Goal: Information Seeking & Learning: Find specific fact

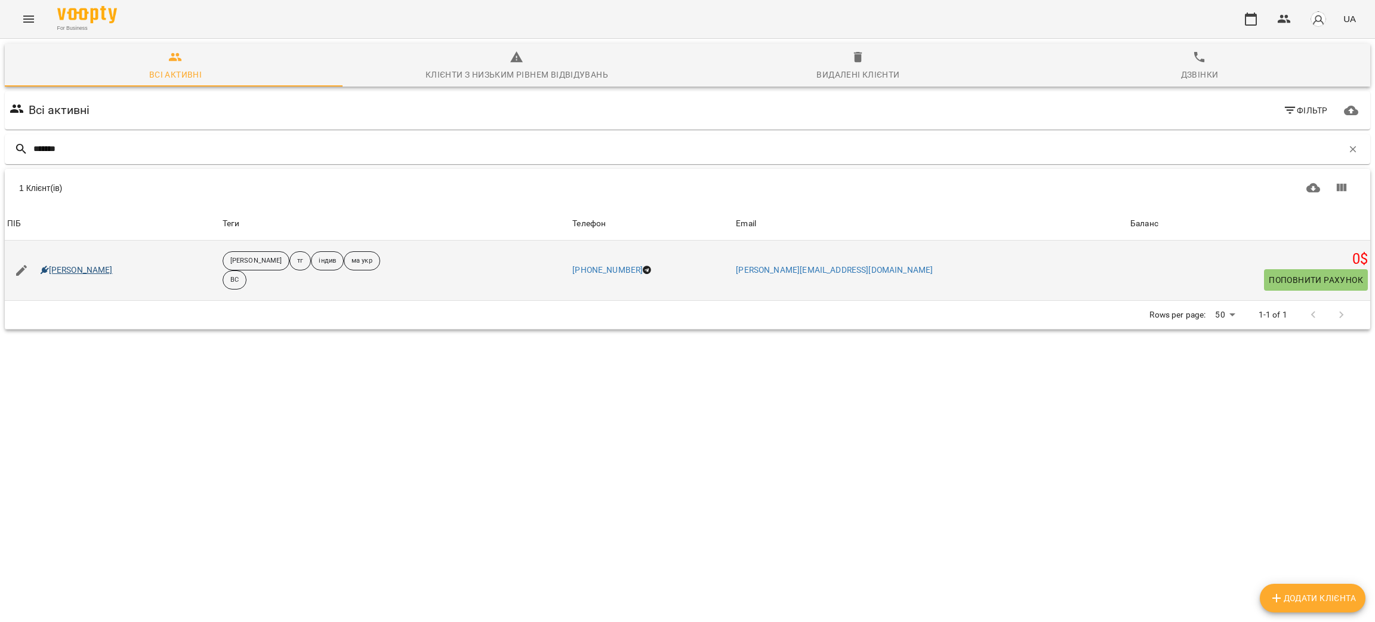
type input "*******"
click at [60, 272] on link "Марія Танащук" at bounding box center [77, 270] width 72 height 12
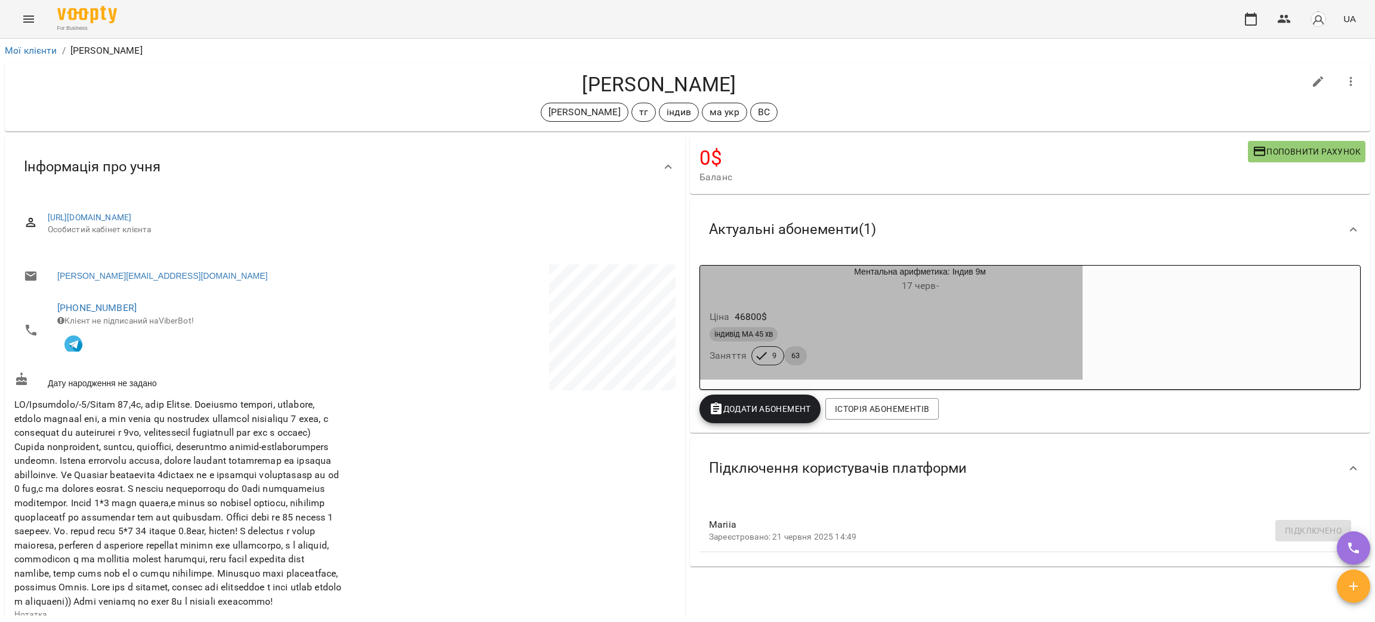
click at [1075, 310] on div "Ціна 46800 $" at bounding box center [891, 316] width 368 height 21
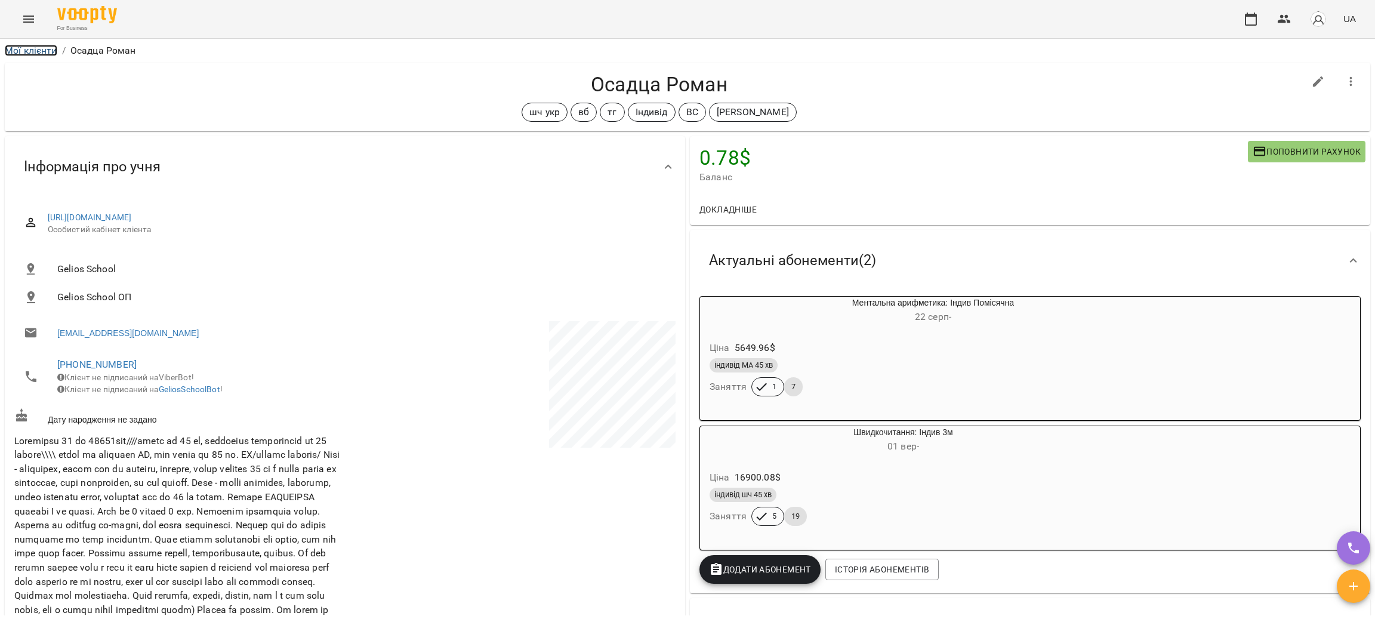
click at [31, 54] on link "Мої клієнти" at bounding box center [31, 50] width 53 height 11
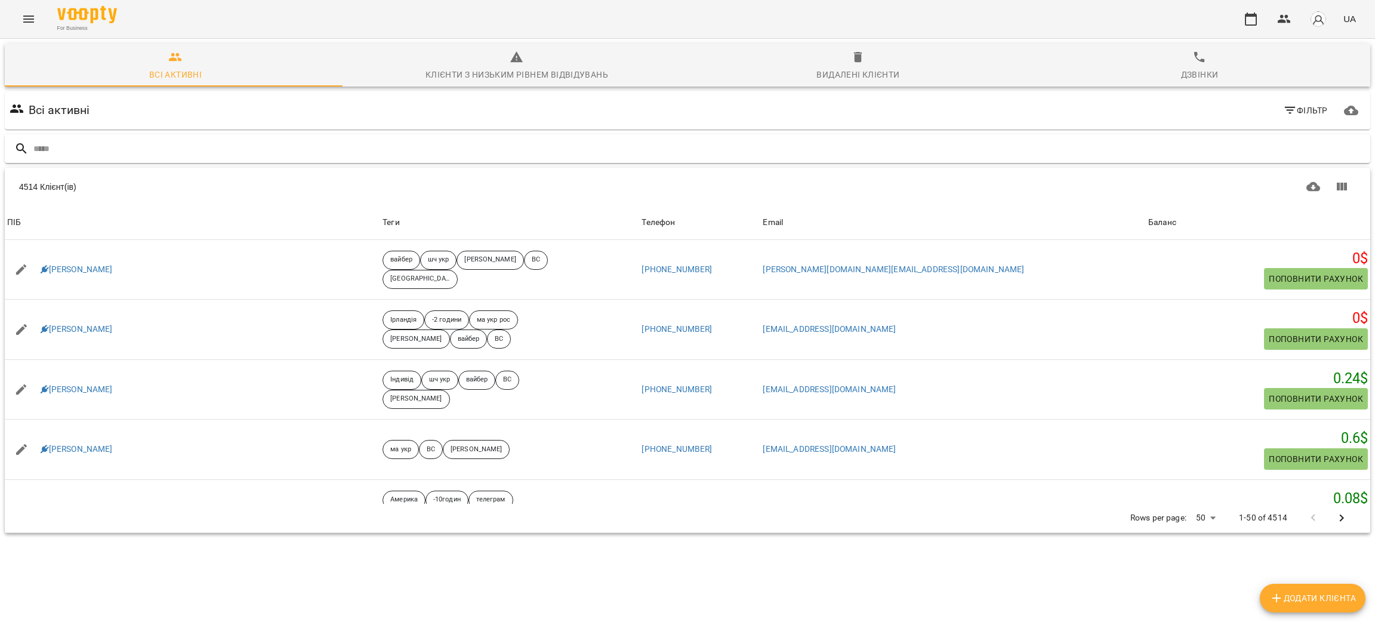
click at [266, 145] on input "text" at bounding box center [699, 149] width 1332 height 20
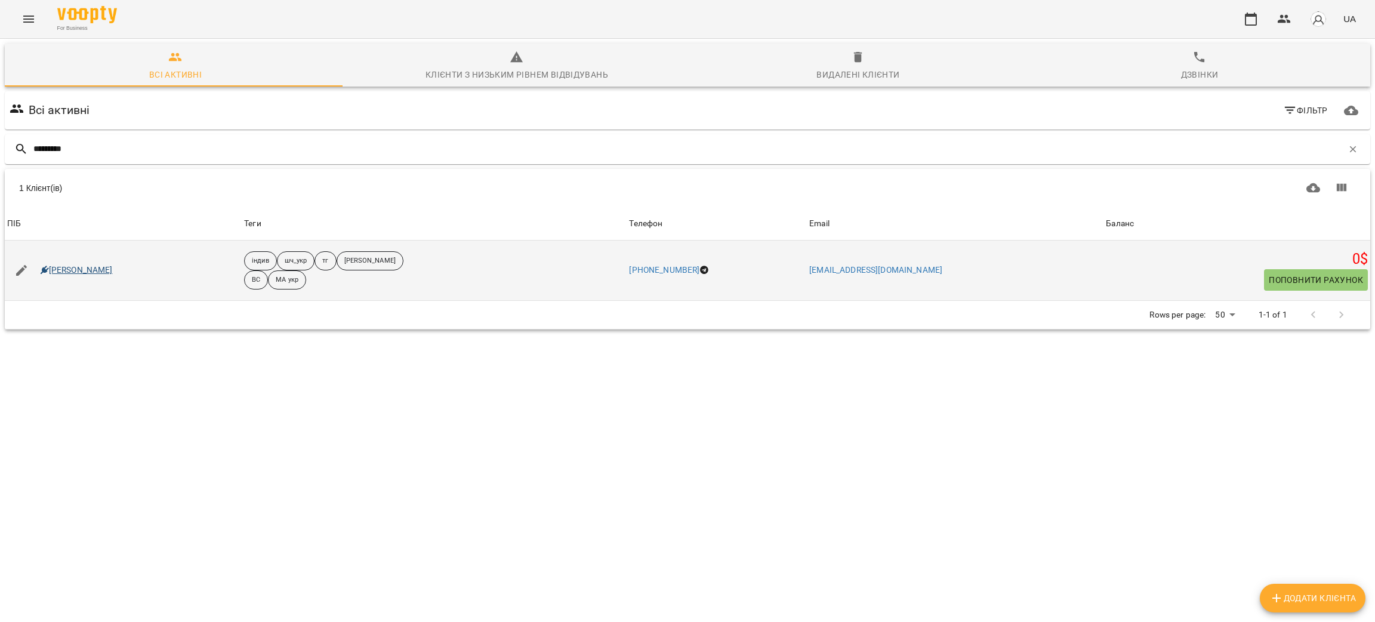
type input "*********"
click at [75, 267] on link "Микита Решетньов" at bounding box center [77, 270] width 72 height 12
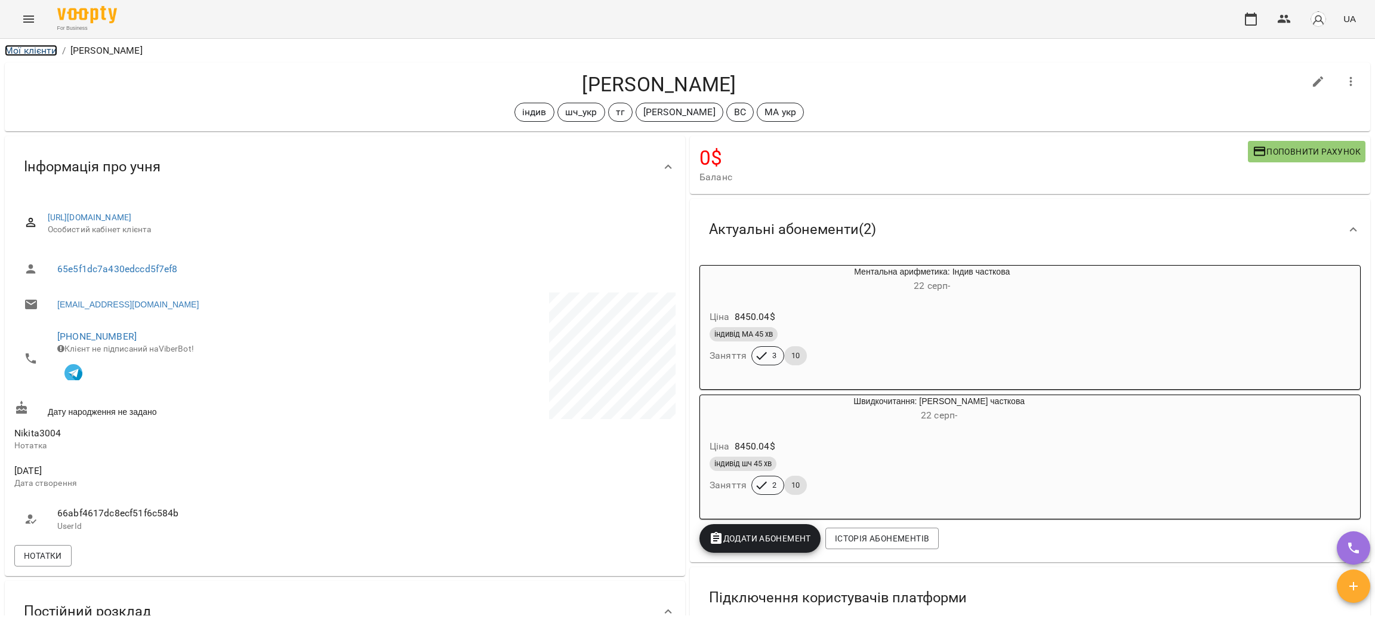
click at [27, 48] on link "Мої клієнти" at bounding box center [31, 50] width 53 height 11
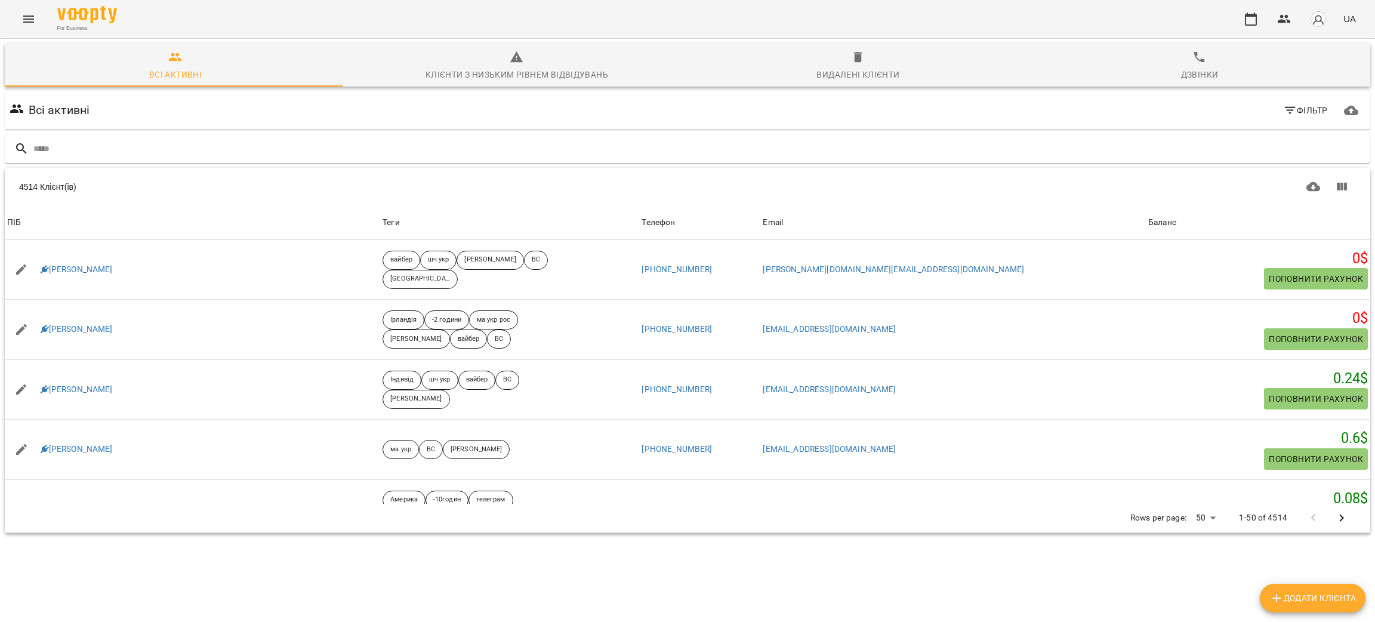
click at [306, 157] on input "text" at bounding box center [699, 149] width 1332 height 20
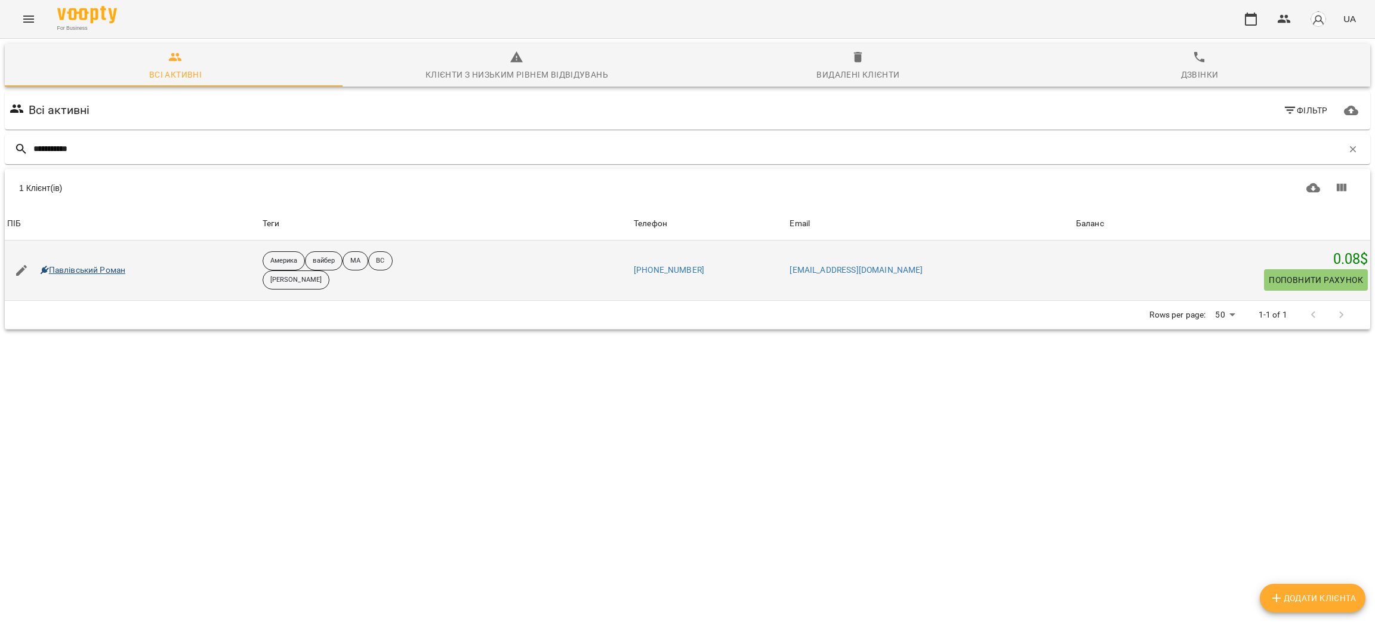
type input "**********"
click at [113, 268] on link "Павлівський Роман" at bounding box center [83, 270] width 85 height 12
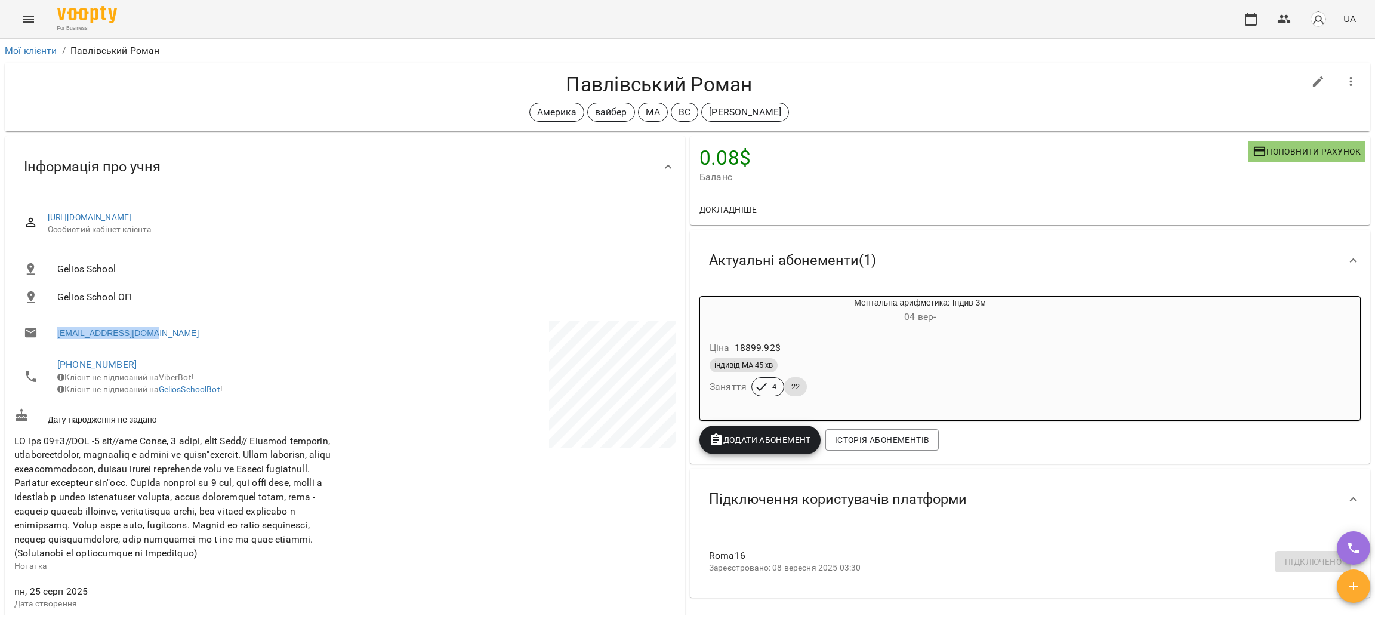
drag, startPoint x: 160, startPoint y: 329, endPoint x: 48, endPoint y: 335, distance: 111.8
click at [48, 335] on li "yulyanna07@gmail.com" at bounding box center [178, 333] width 328 height 24
copy link "yulyanna07@gmail.com"
click at [42, 51] on link "Мої клієнти" at bounding box center [31, 50] width 53 height 11
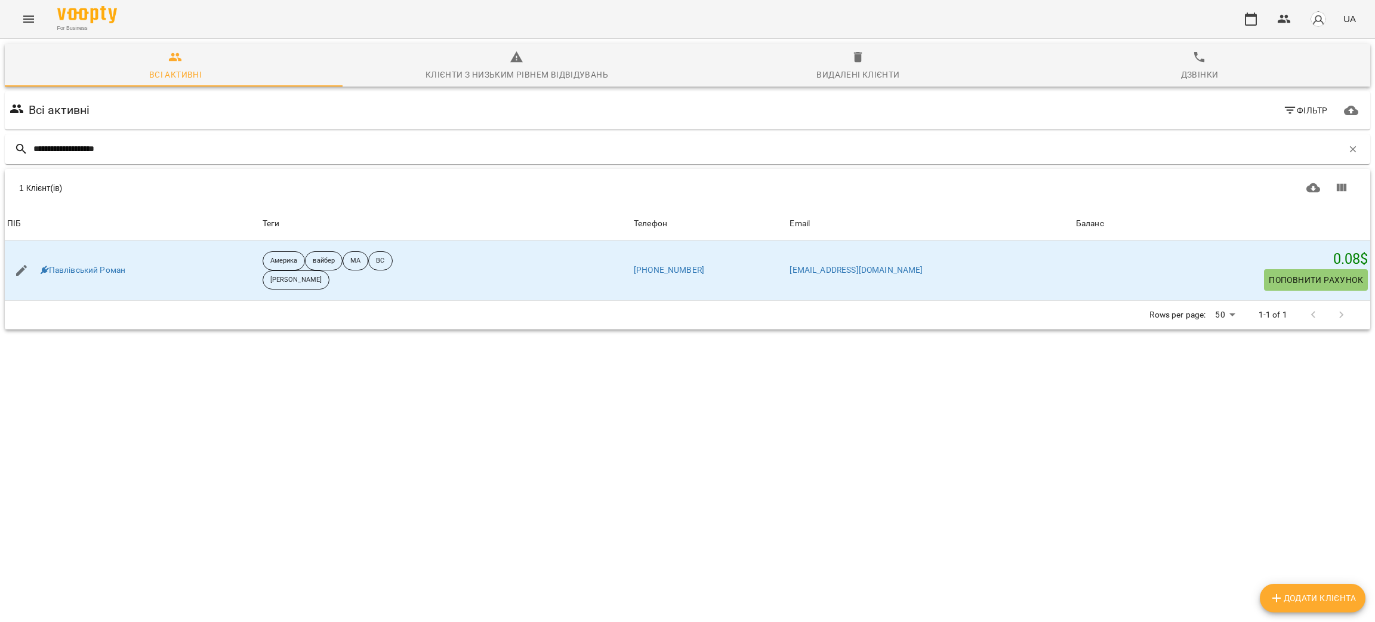
type input "**********"
click at [853, 75] on div "Видалені клієнти" at bounding box center [857, 74] width 83 height 14
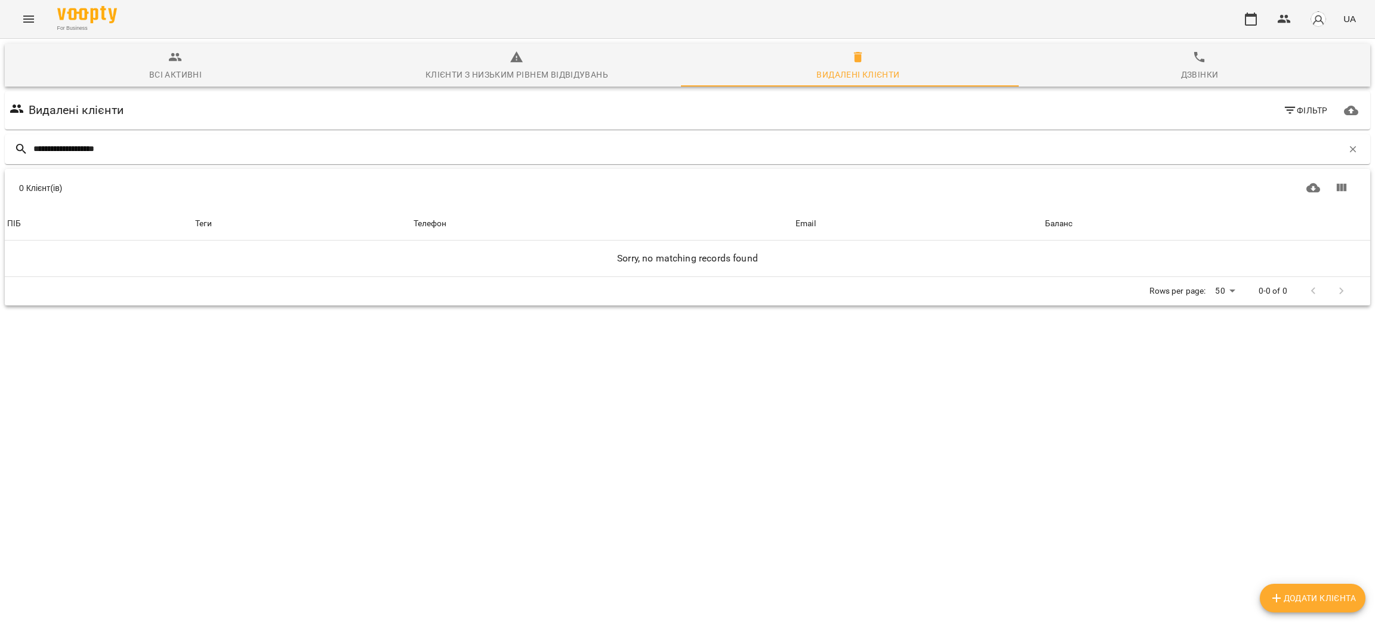
click at [178, 67] on div "Всі активні" at bounding box center [175, 74] width 53 height 14
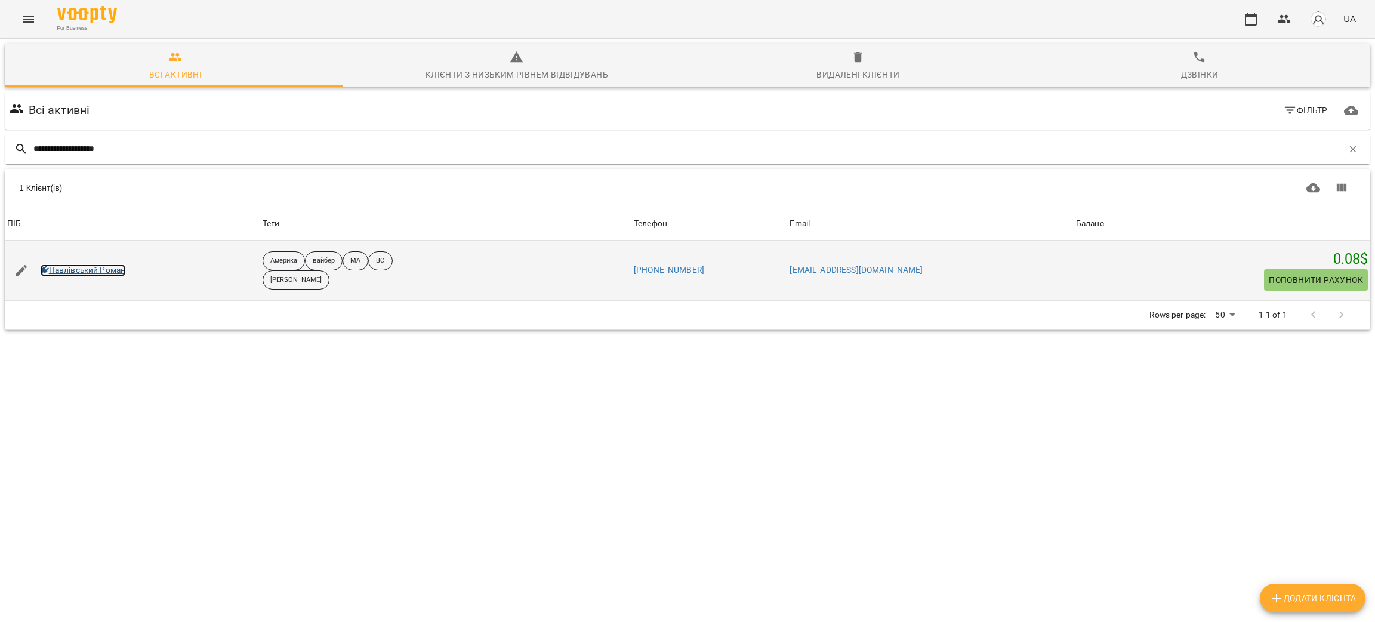
click at [96, 270] on link "Павлівський Роман" at bounding box center [83, 270] width 85 height 12
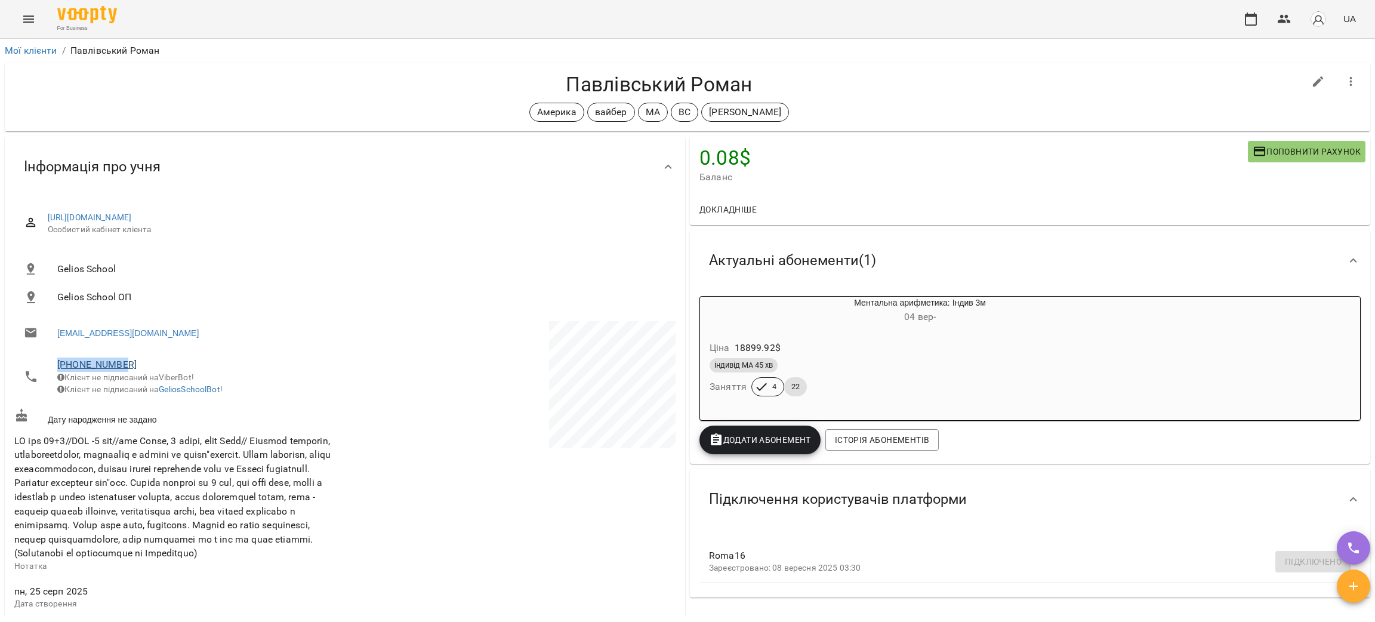
drag, startPoint x: 128, startPoint y: 366, endPoint x: 58, endPoint y: 365, distance: 69.9
click at [58, 365] on span "+14403841740" at bounding box center [195, 364] width 276 height 14
copy link "+14403841740"
click at [41, 51] on link "Мої клієнти" at bounding box center [31, 50] width 53 height 11
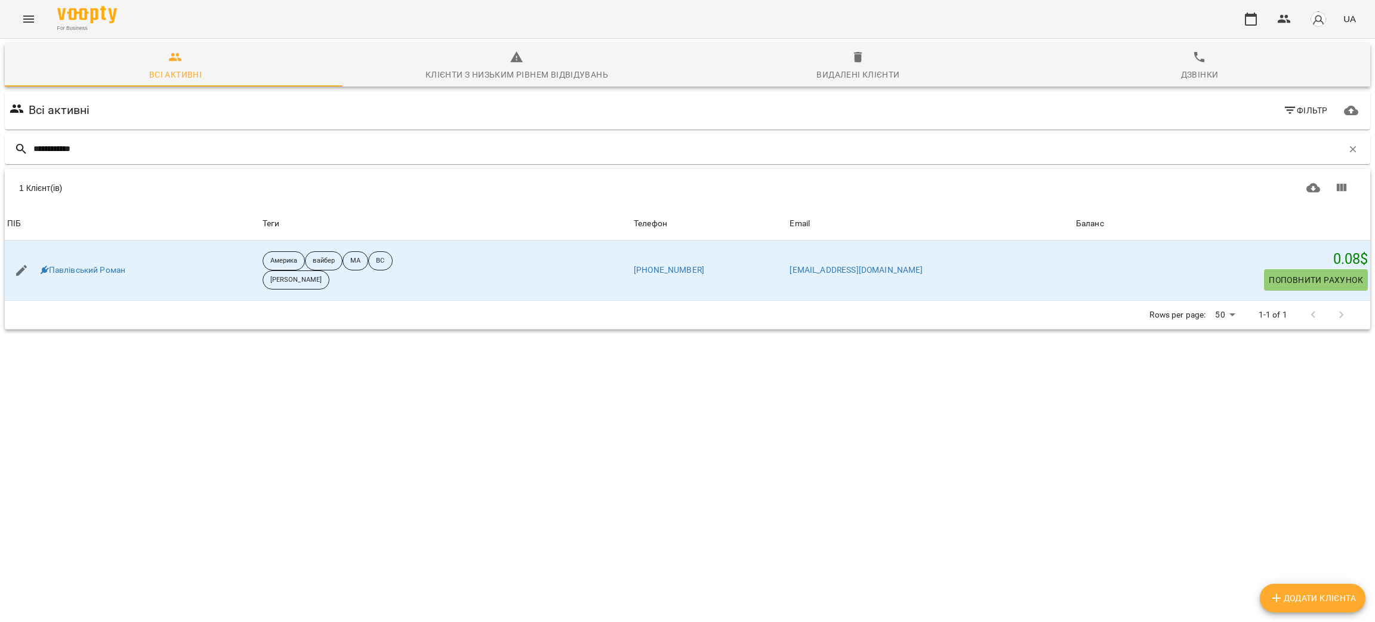
type input "**********"
click at [828, 70] on div "Видалені клієнти" at bounding box center [857, 74] width 83 height 14
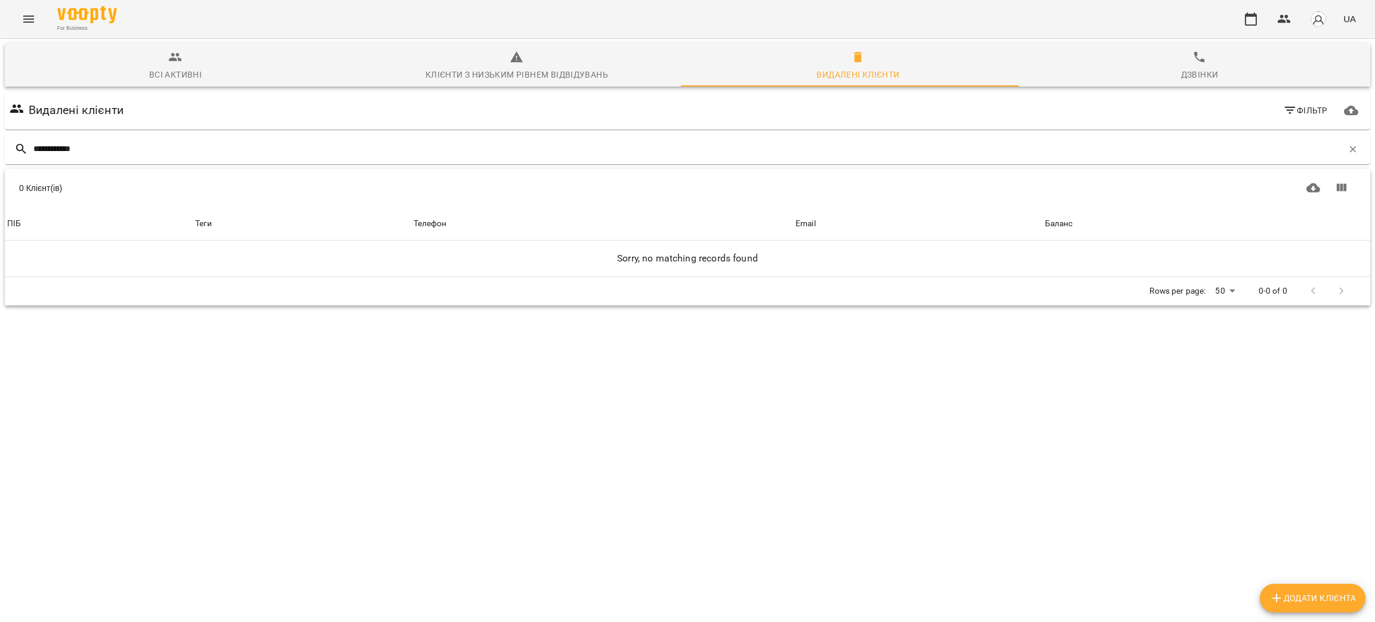
click at [177, 72] on div "Всі активні" at bounding box center [175, 74] width 53 height 14
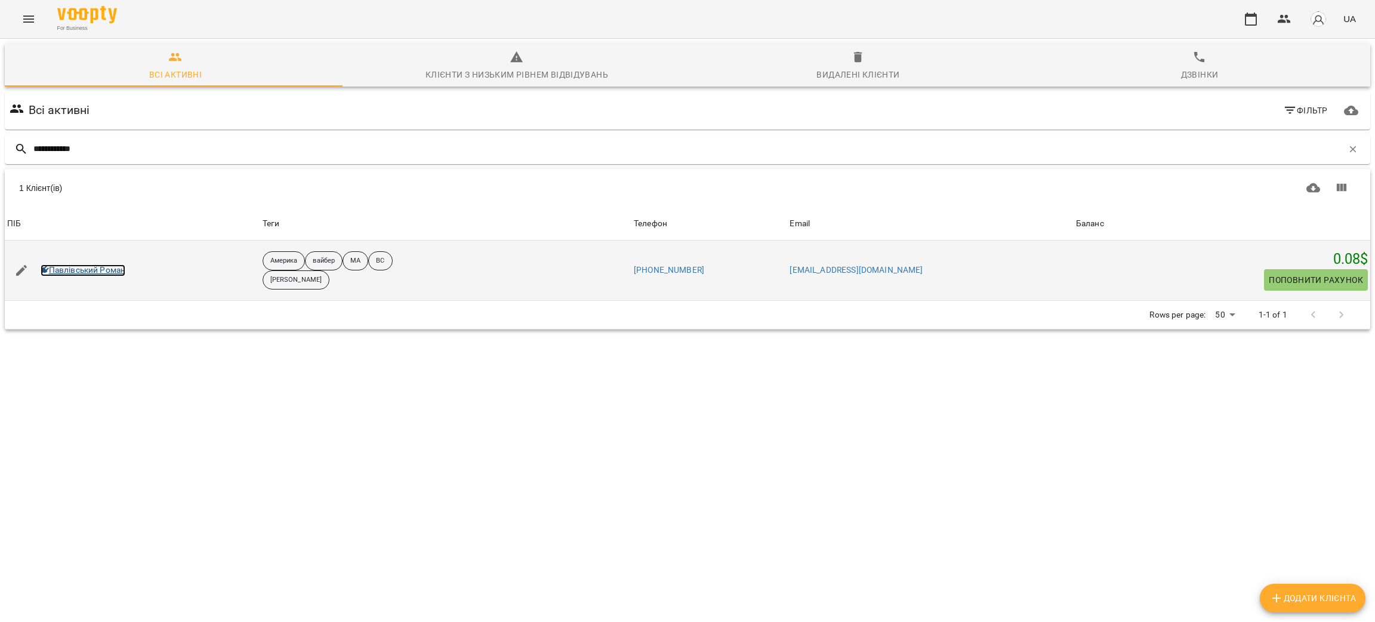
click at [66, 267] on link "Павлівський Роман" at bounding box center [83, 270] width 85 height 12
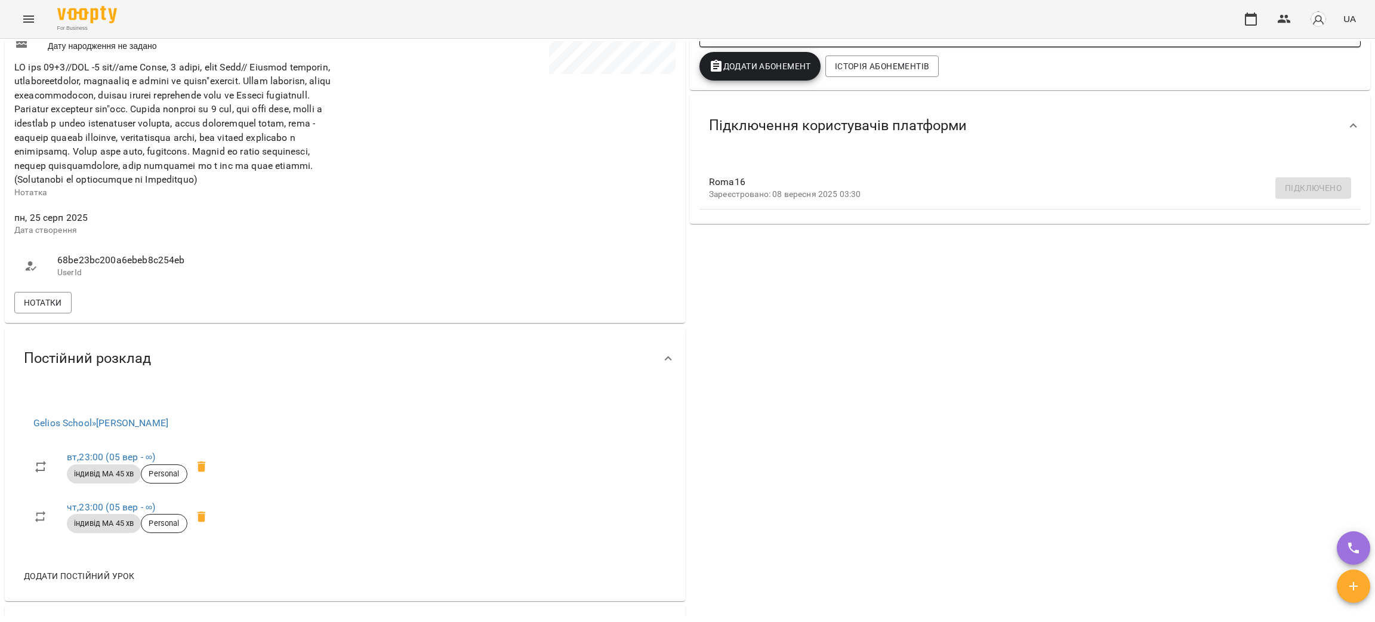
scroll to position [358, 0]
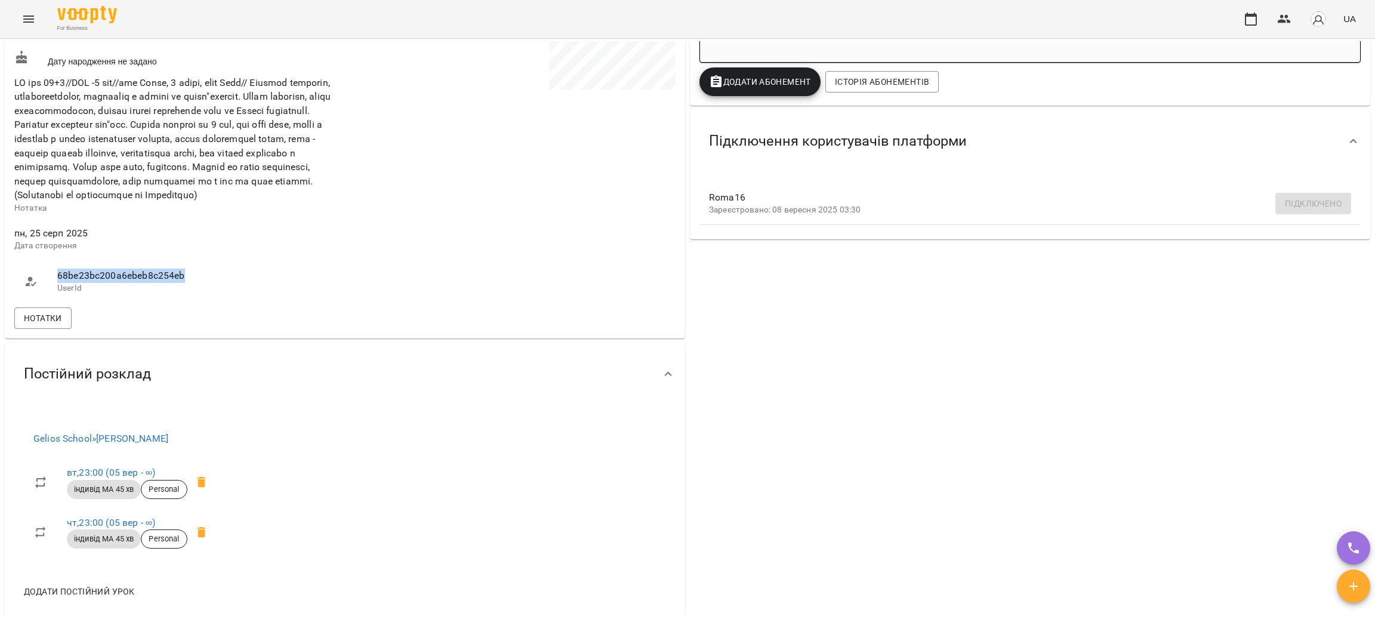
drag, startPoint x: 182, startPoint y: 300, endPoint x: 51, endPoint y: 295, distance: 131.4
click at [51, 295] on li "68be23bc200a6ebeb8c254eb UserId" at bounding box center [178, 281] width 328 height 42
copy span "68be23bc200a6ebeb8c254eb"
drag, startPoint x: 85, startPoint y: 310, endPoint x: 57, endPoint y: 312, distance: 28.7
click at [57, 294] on p "UserId" at bounding box center [195, 288] width 276 height 12
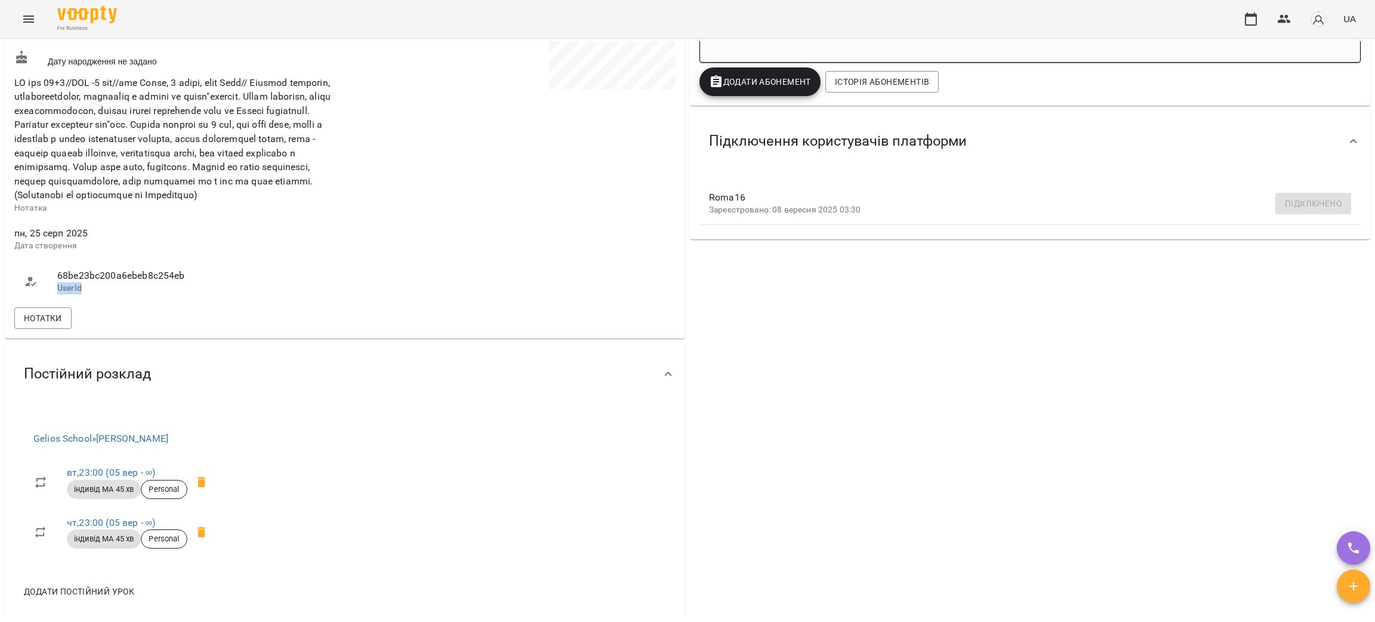
copy p "UserId"
drag, startPoint x: 187, startPoint y: 299, endPoint x: 55, endPoint y: 295, distance: 131.9
click at [55, 295] on li "68be23bc200a6ebeb8c254eb UserId" at bounding box center [178, 281] width 328 height 42
copy span "68be23bc200a6ebeb8c254eb"
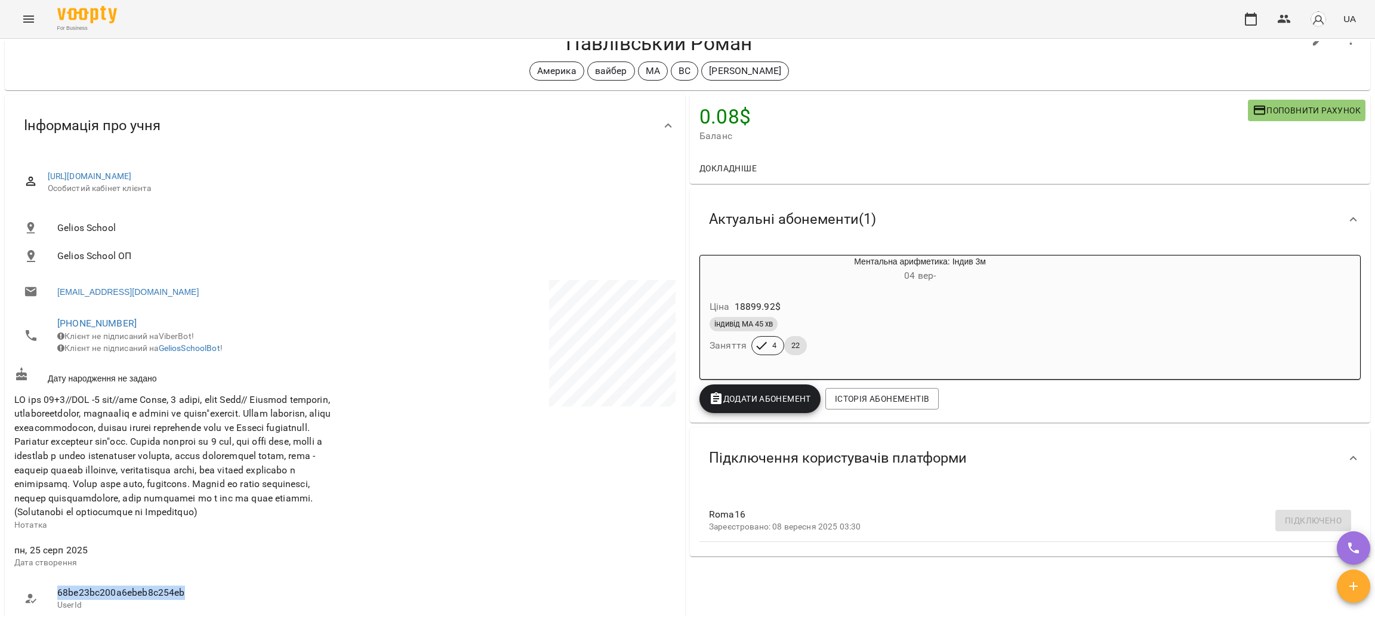
scroll to position [0, 0]
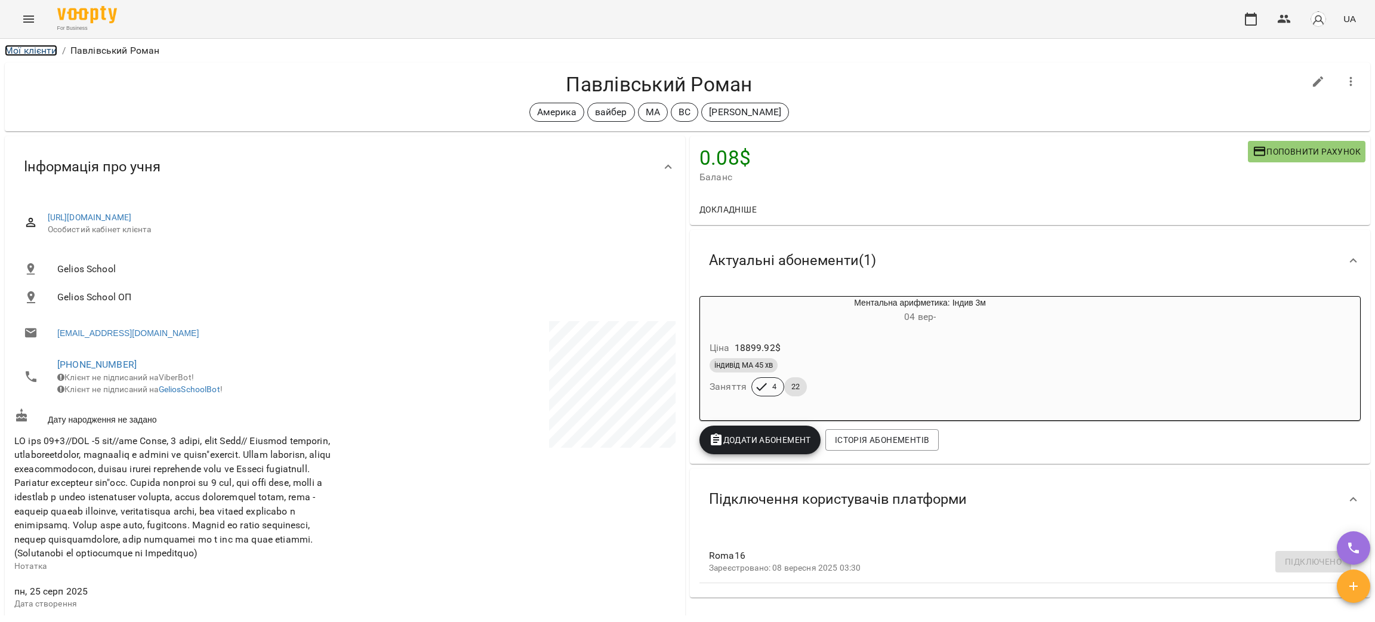
click at [40, 50] on link "Мої клієнти" at bounding box center [31, 50] width 53 height 11
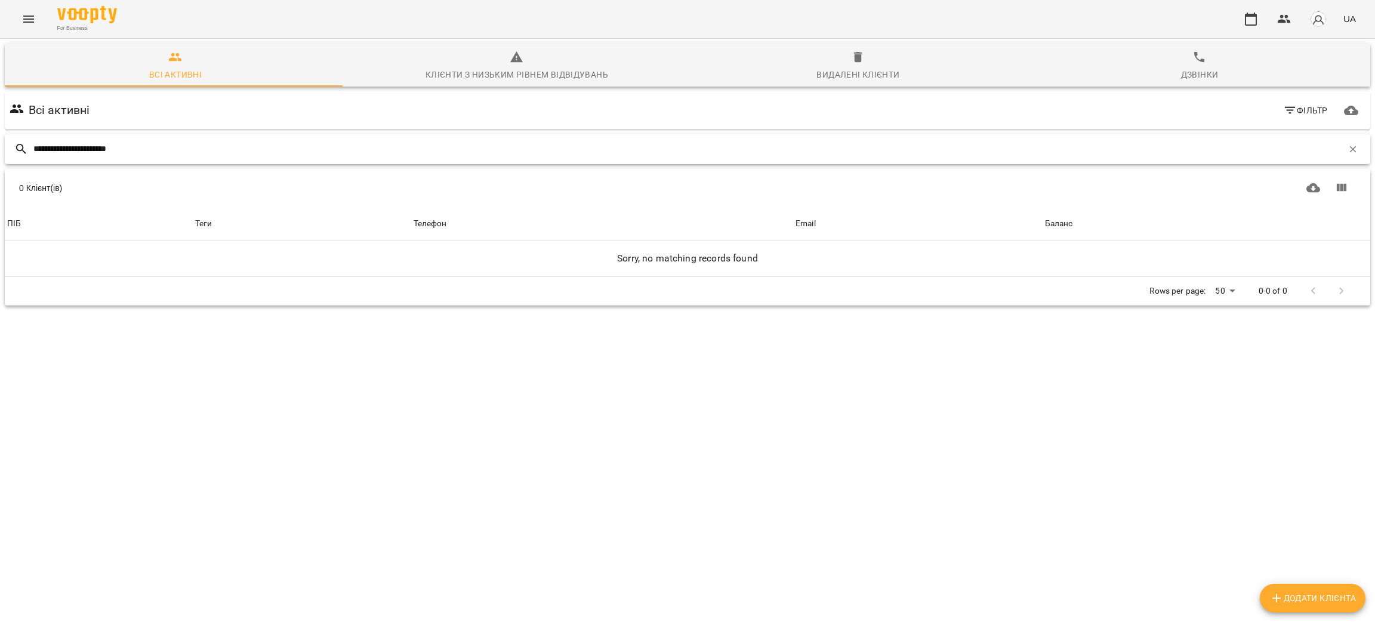
drag, startPoint x: 51, startPoint y: 134, endPoint x: 0, endPoint y: 128, distance: 51.0
click at [0, 128] on div "**********" at bounding box center [688, 216] width 1380 height 360
type input "****"
drag, startPoint x: 67, startPoint y: 152, endPoint x: 0, endPoint y: 141, distance: 68.3
click at [0, 141] on div "Всі активні Клієнти з низьким рівнем відвідувань Видалені клієнти Дзвінки Всі а…" at bounding box center [688, 216] width 1380 height 360
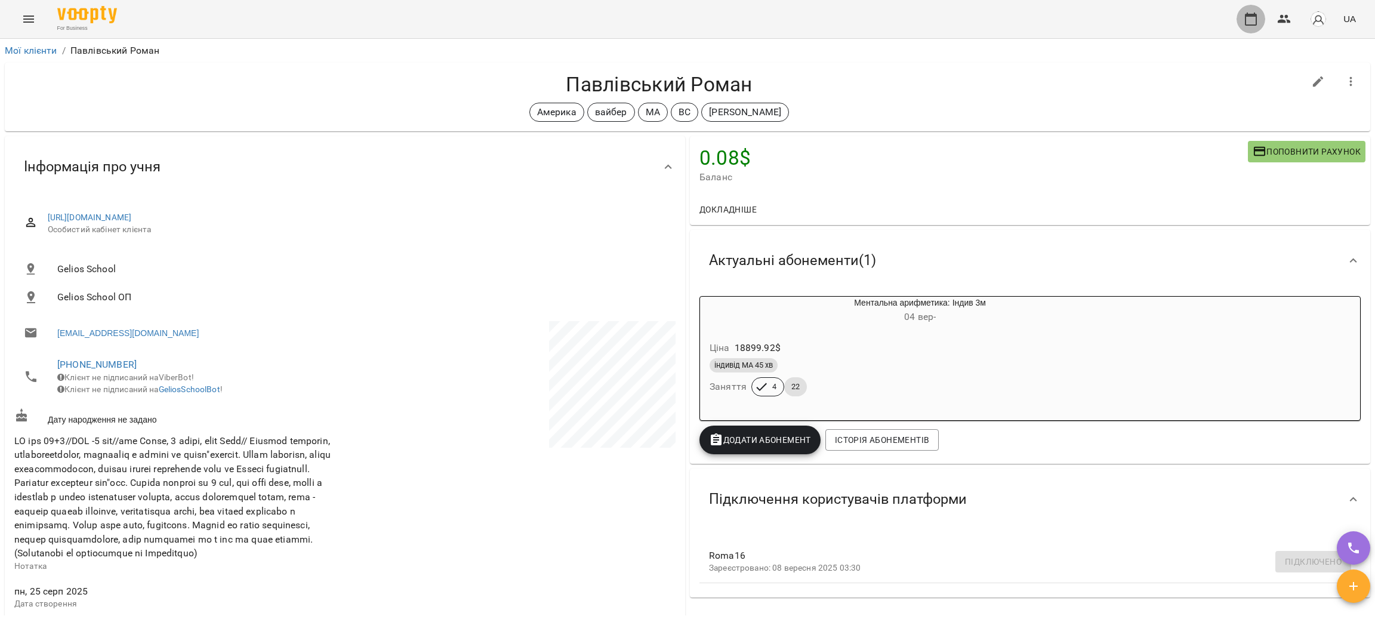
click at [1249, 30] on button "button" at bounding box center [1251, 19] width 29 height 29
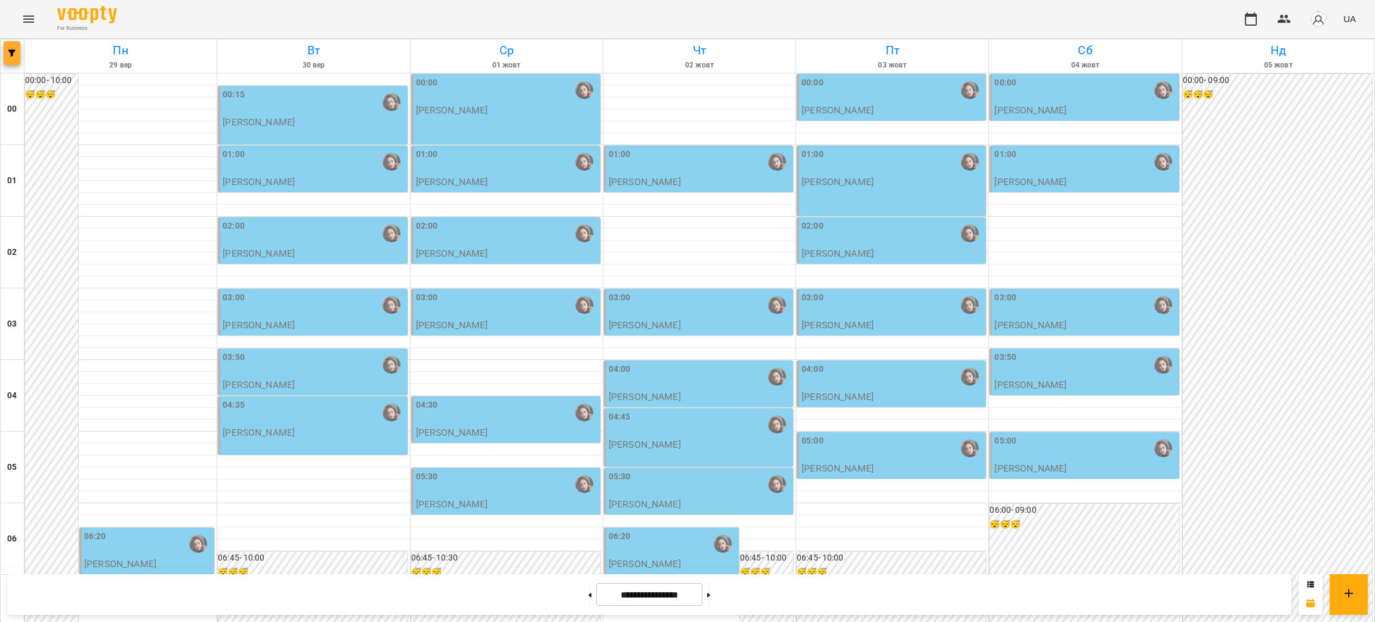
click at [14, 51] on icon "button" at bounding box center [11, 53] width 7 height 7
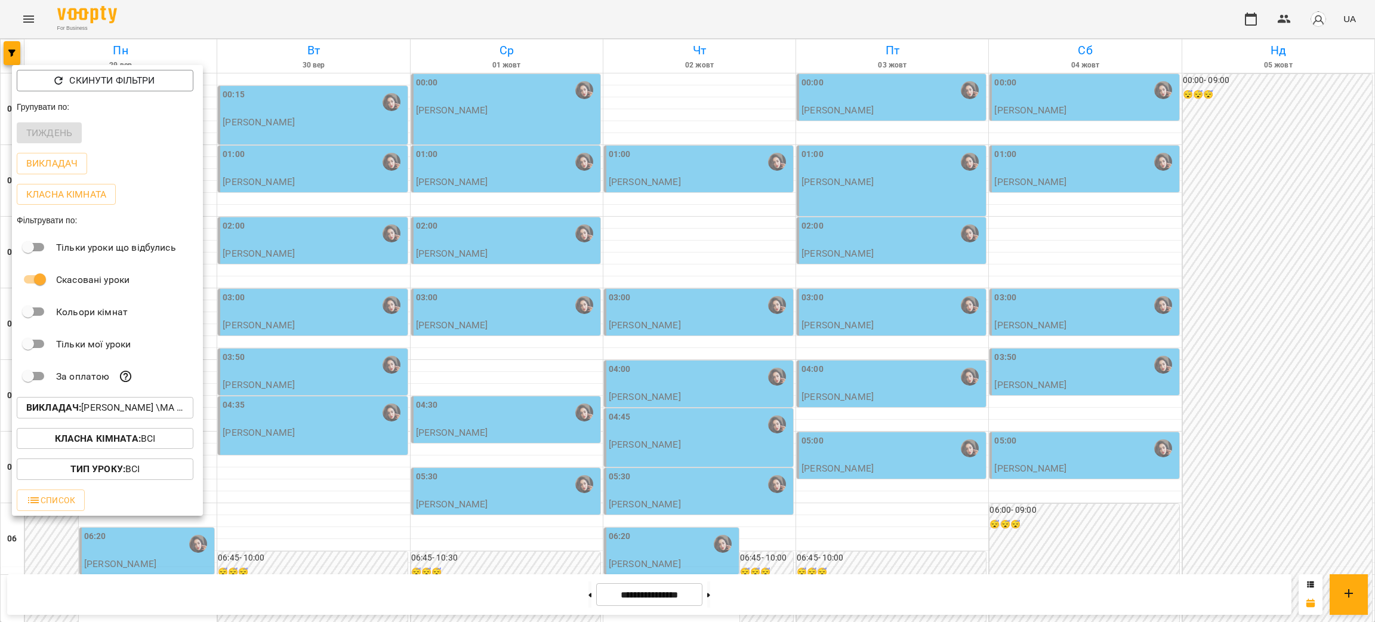
click at [123, 412] on p "Викладач : Гусак Олена Армаїсівна \МА укр .рос\ШЧ укр .рос\\ https://us06web.zo…" at bounding box center [105, 407] width 158 height 14
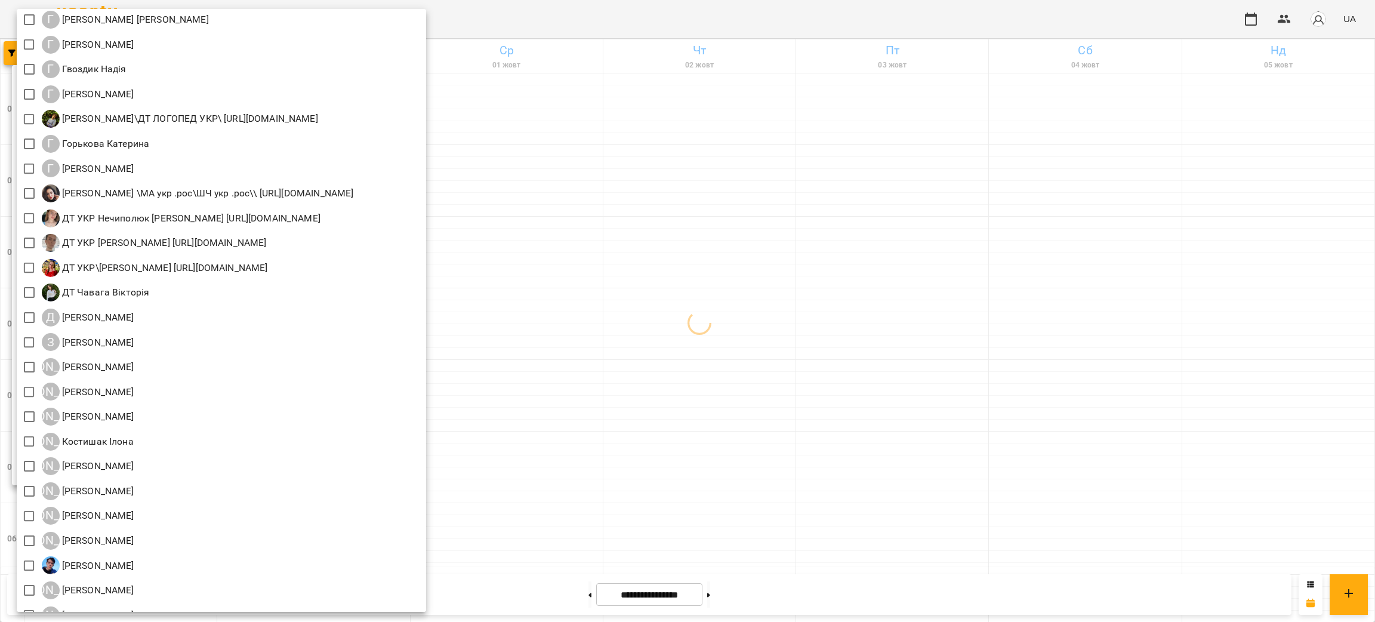
scroll to position [537, 0]
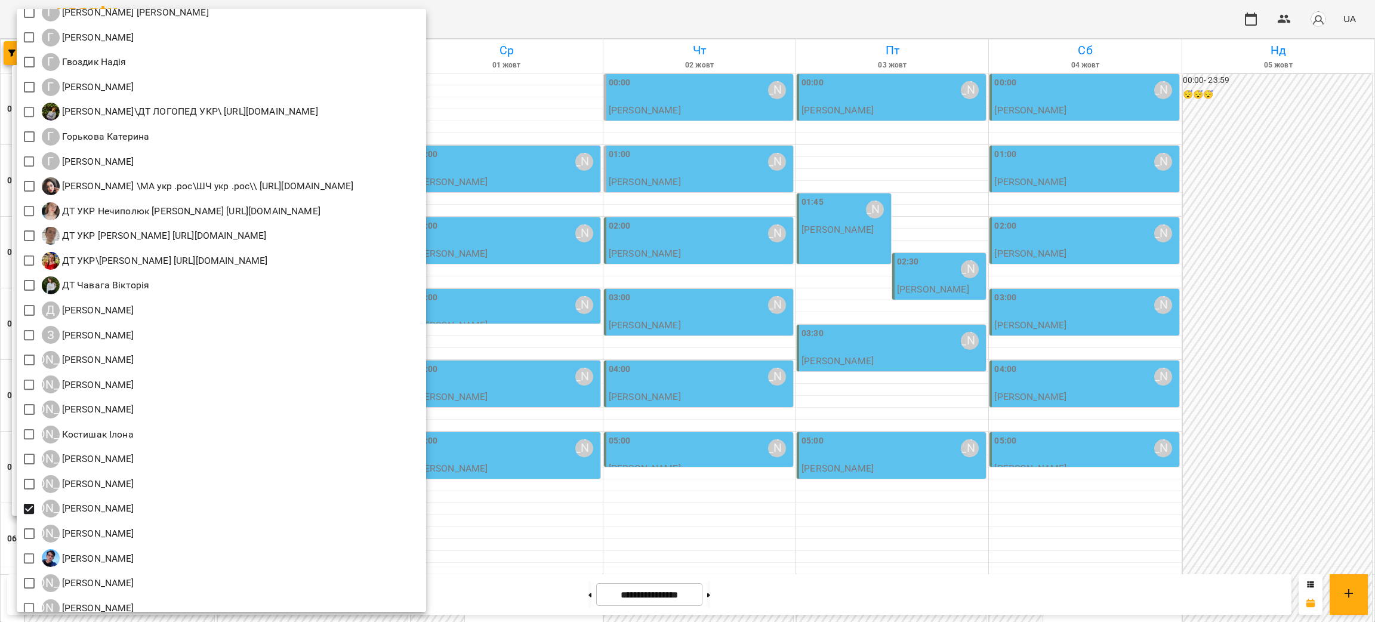
click at [887, 543] on div at bounding box center [687, 311] width 1375 height 622
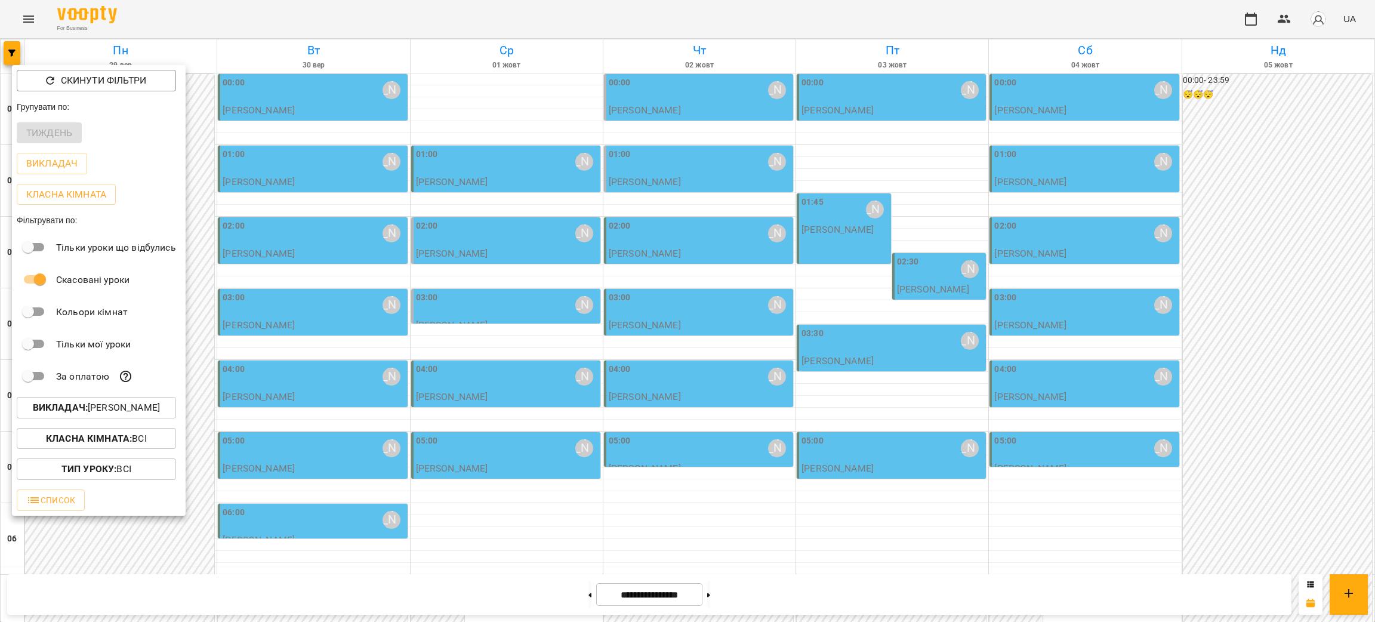
click at [834, 238] on div at bounding box center [687, 311] width 1375 height 622
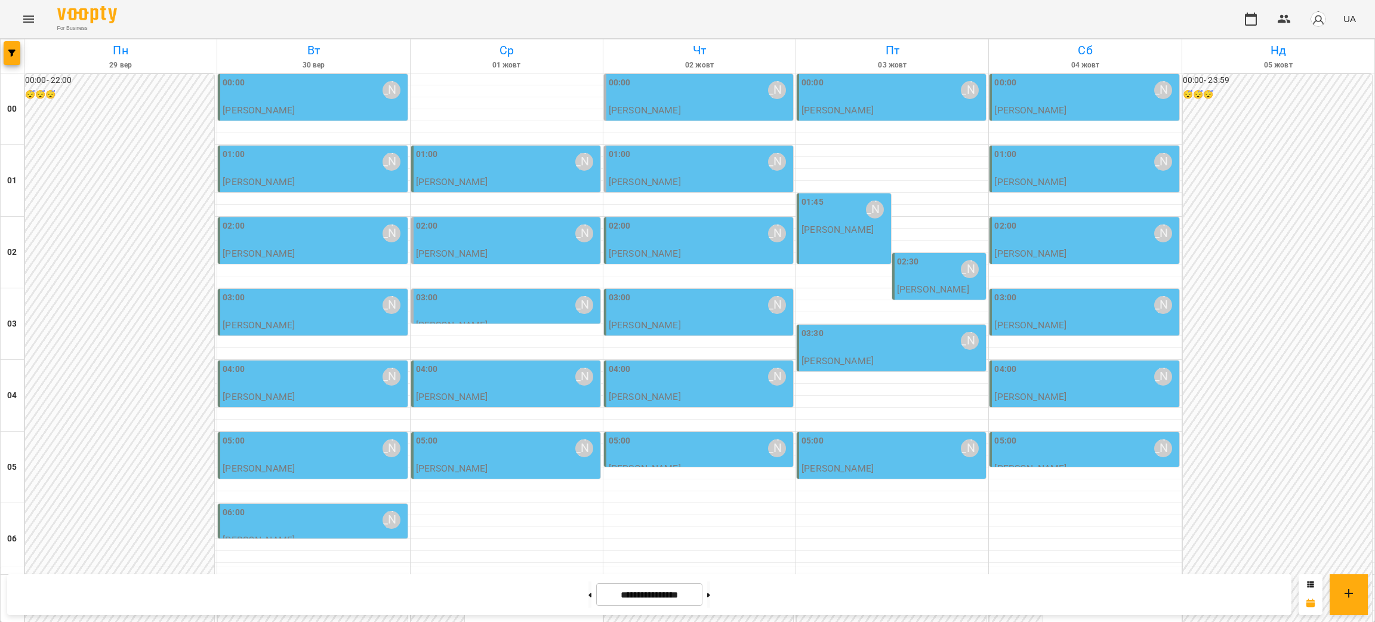
click at [840, 224] on p "[PERSON_NAME]" at bounding box center [838, 229] width 72 height 10
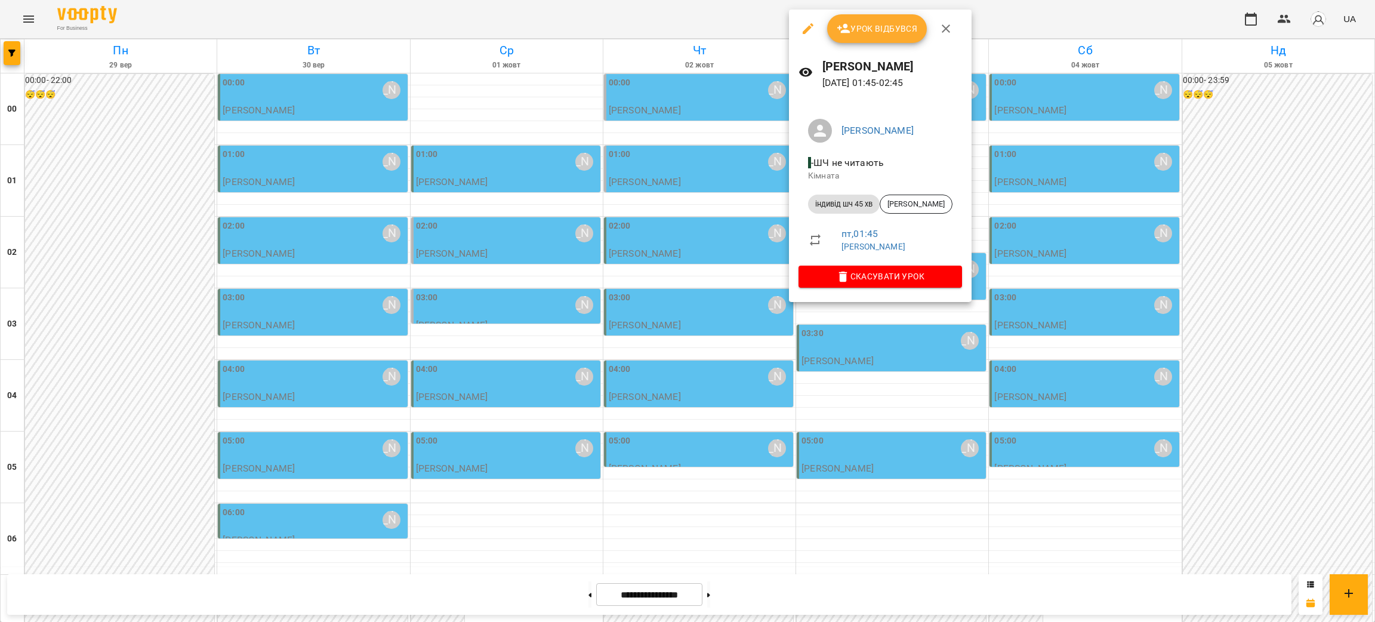
click at [945, 27] on icon "button" at bounding box center [946, 28] width 14 height 14
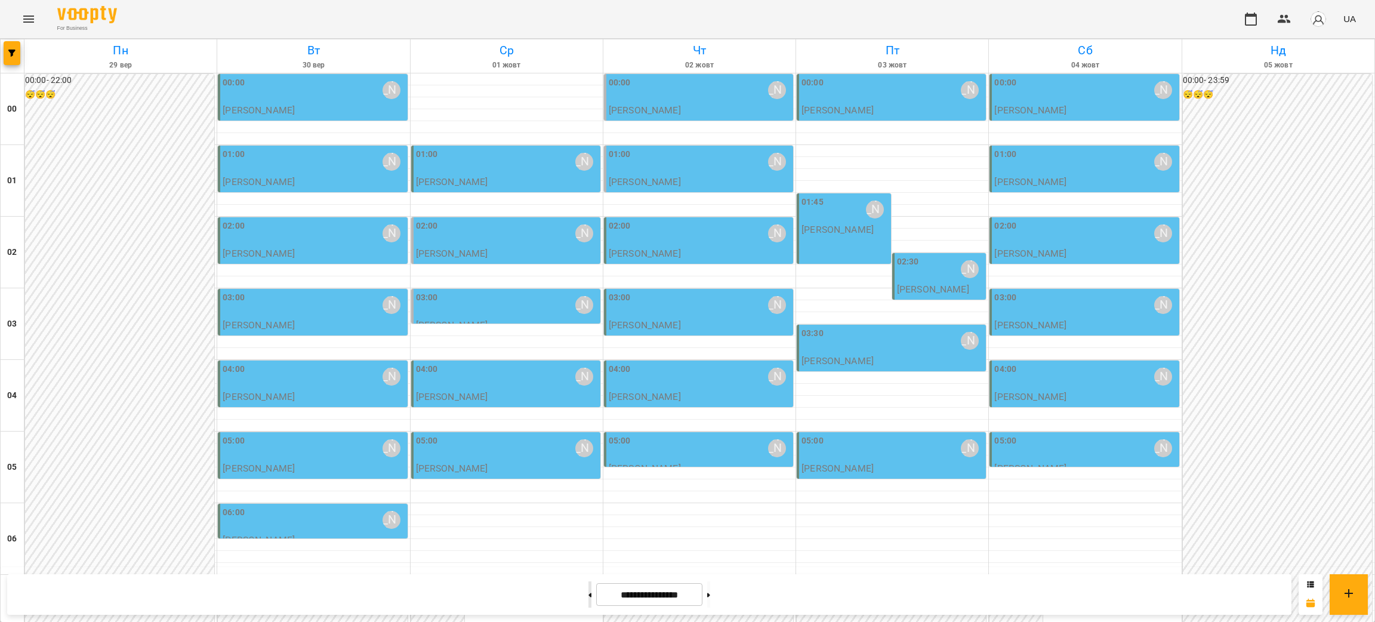
click at [588, 594] on button at bounding box center [589, 594] width 3 height 26
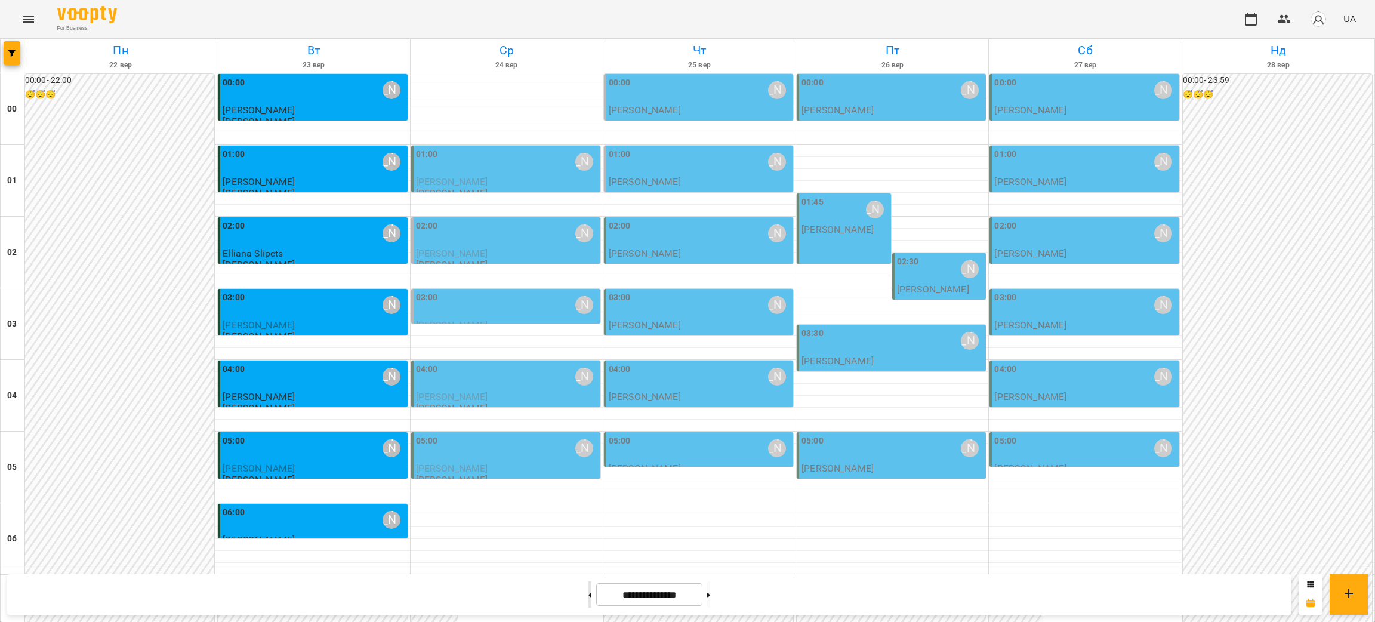
click at [588, 603] on button at bounding box center [589, 594] width 3 height 26
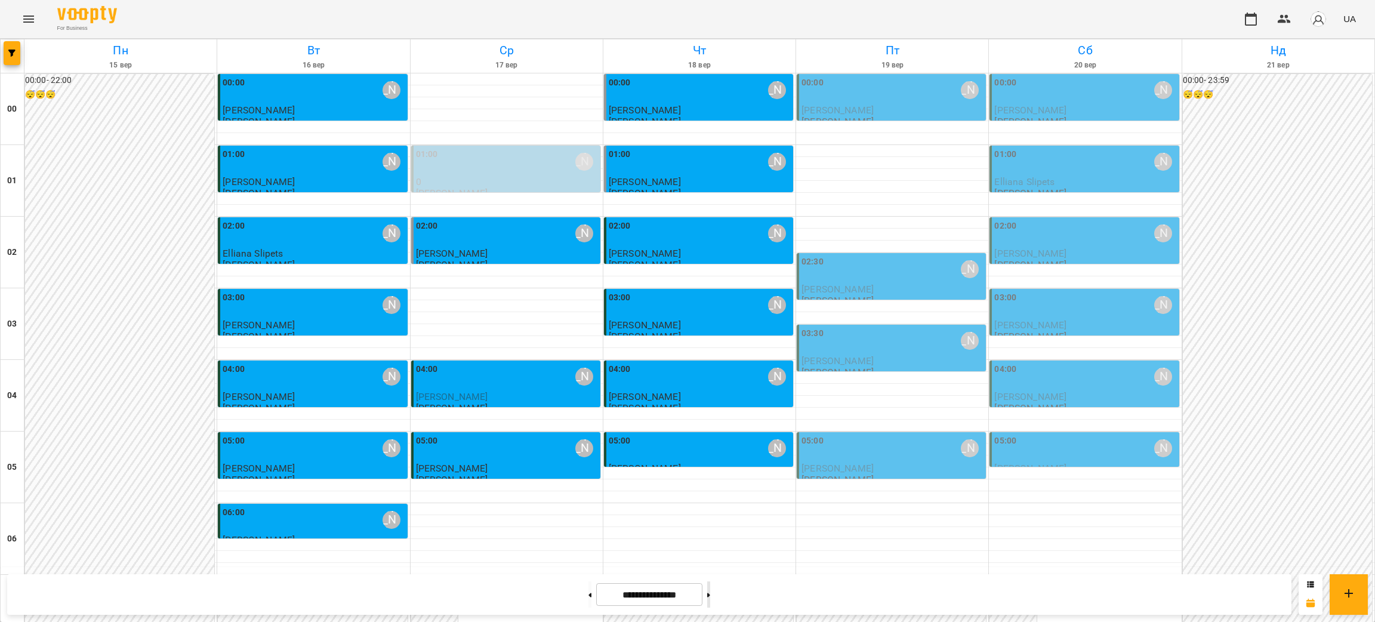
click at [710, 593] on button at bounding box center [708, 594] width 3 height 26
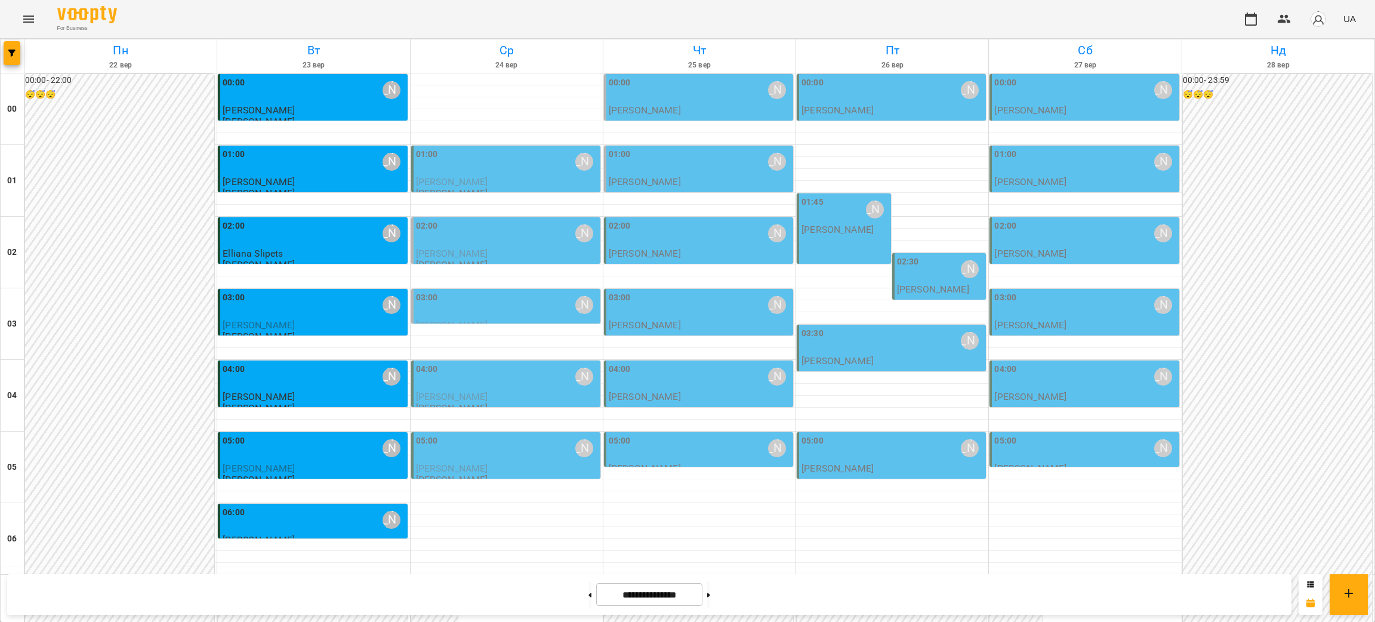
click at [841, 239] on div "01:45 Курбанова Софія Курбанова Софія" at bounding box center [844, 228] width 94 height 70
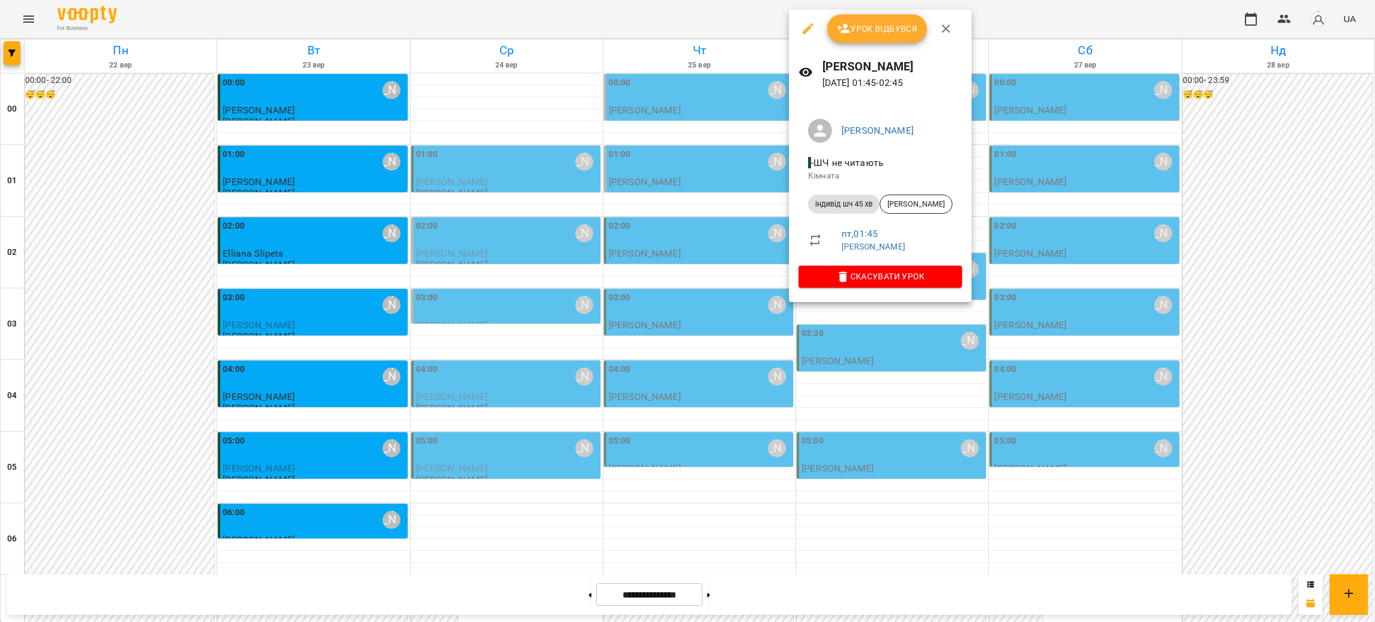
click at [953, 32] on button "button" at bounding box center [946, 28] width 29 height 29
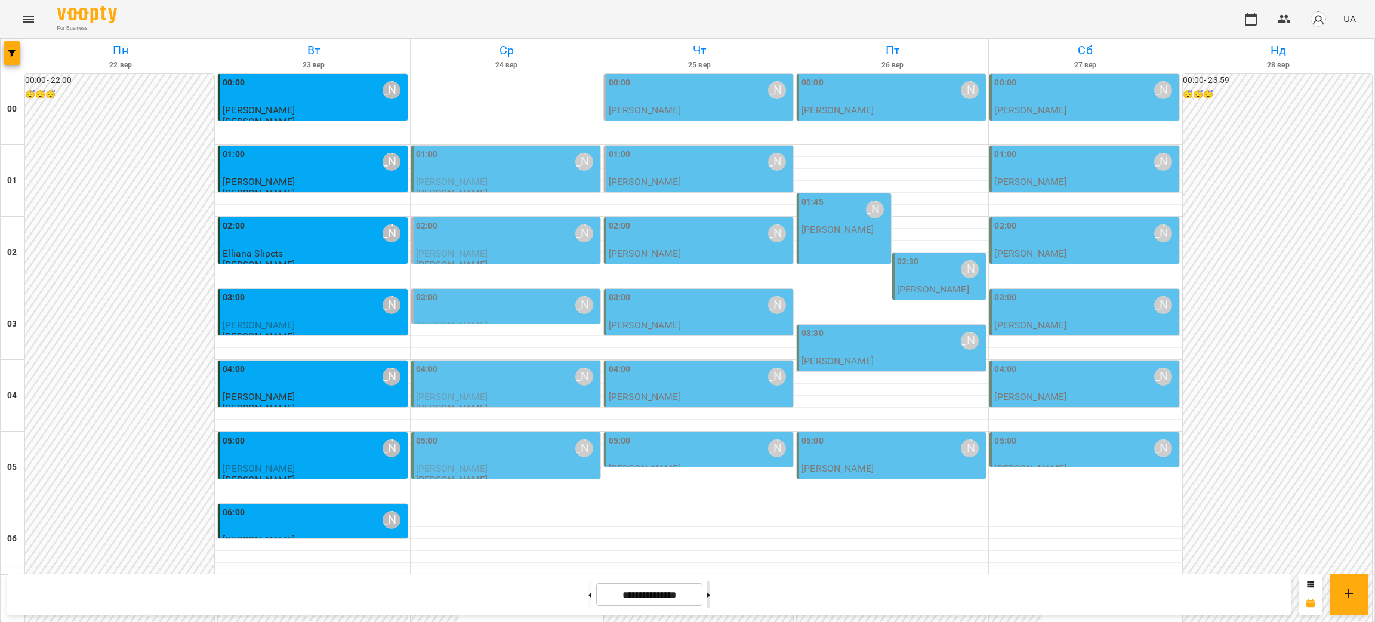
click at [710, 598] on button at bounding box center [708, 594] width 3 height 26
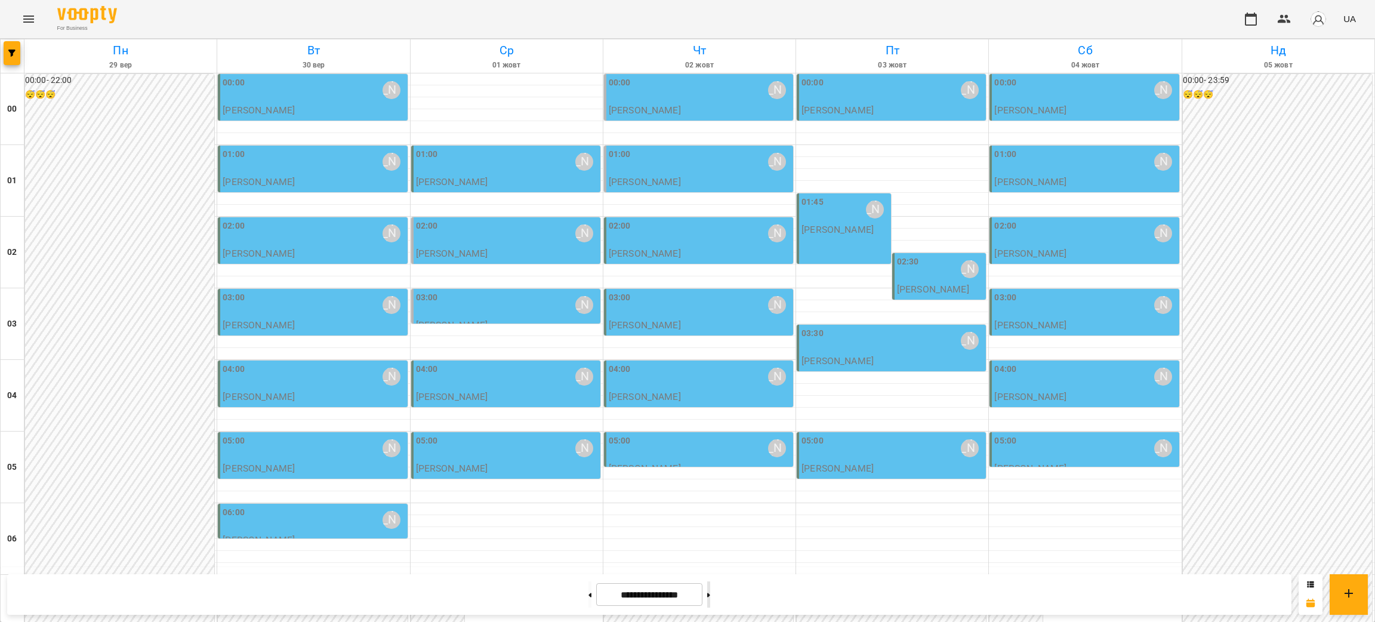
click at [710, 600] on button at bounding box center [708, 594] width 3 height 26
type input "**********"
click at [837, 243] on div "01:45 Курбанова Софія Курбанова Софія" at bounding box center [844, 228] width 94 height 70
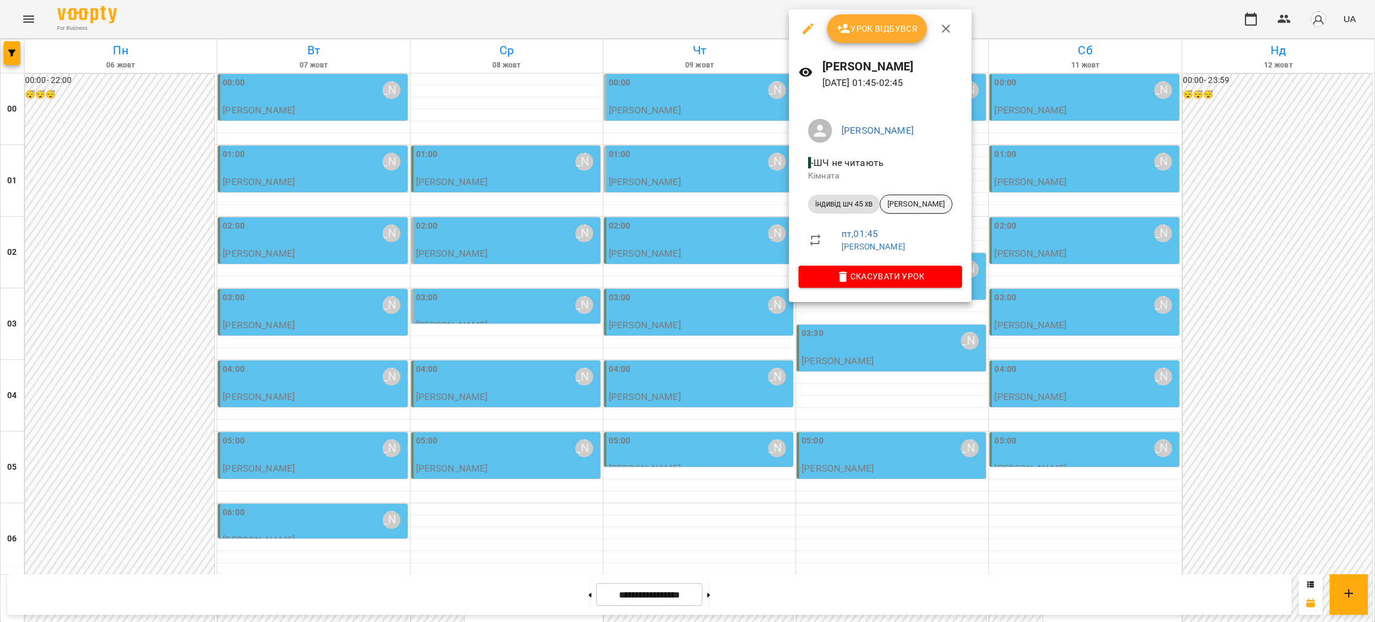
click at [927, 206] on span "Arsen Brunevych" at bounding box center [916, 204] width 72 height 11
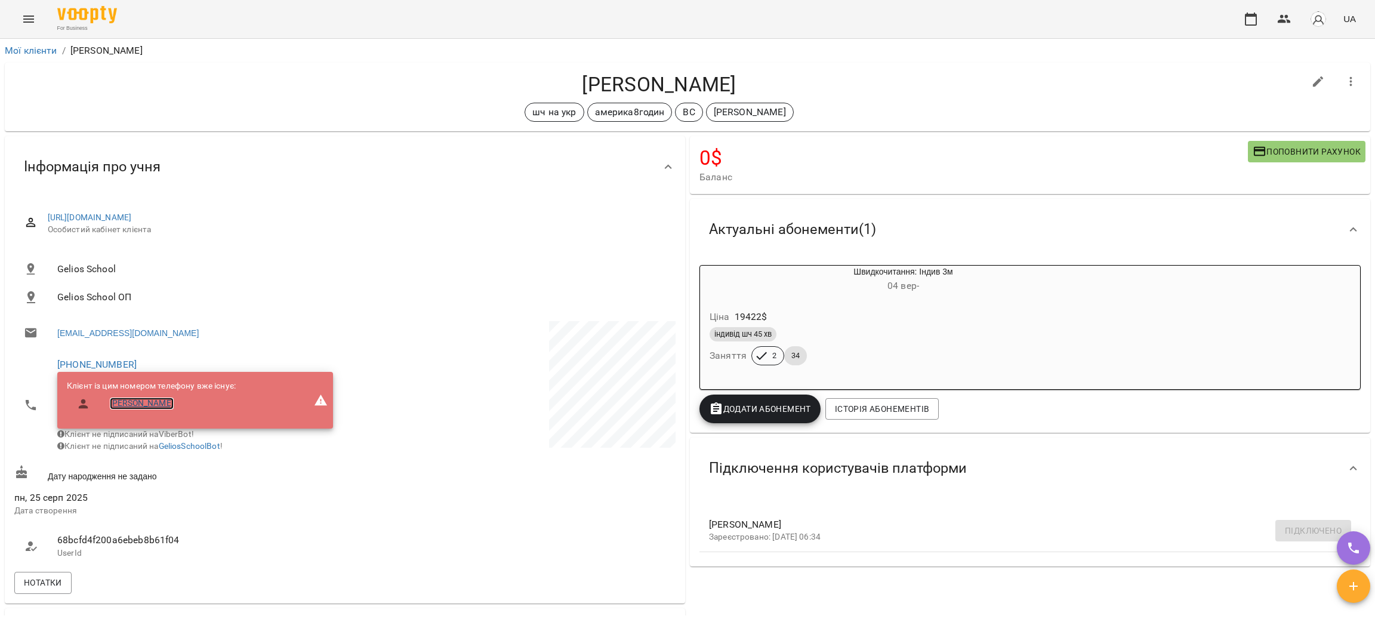
click at [151, 406] on link "Nazar Brunevych" at bounding box center [142, 403] width 64 height 12
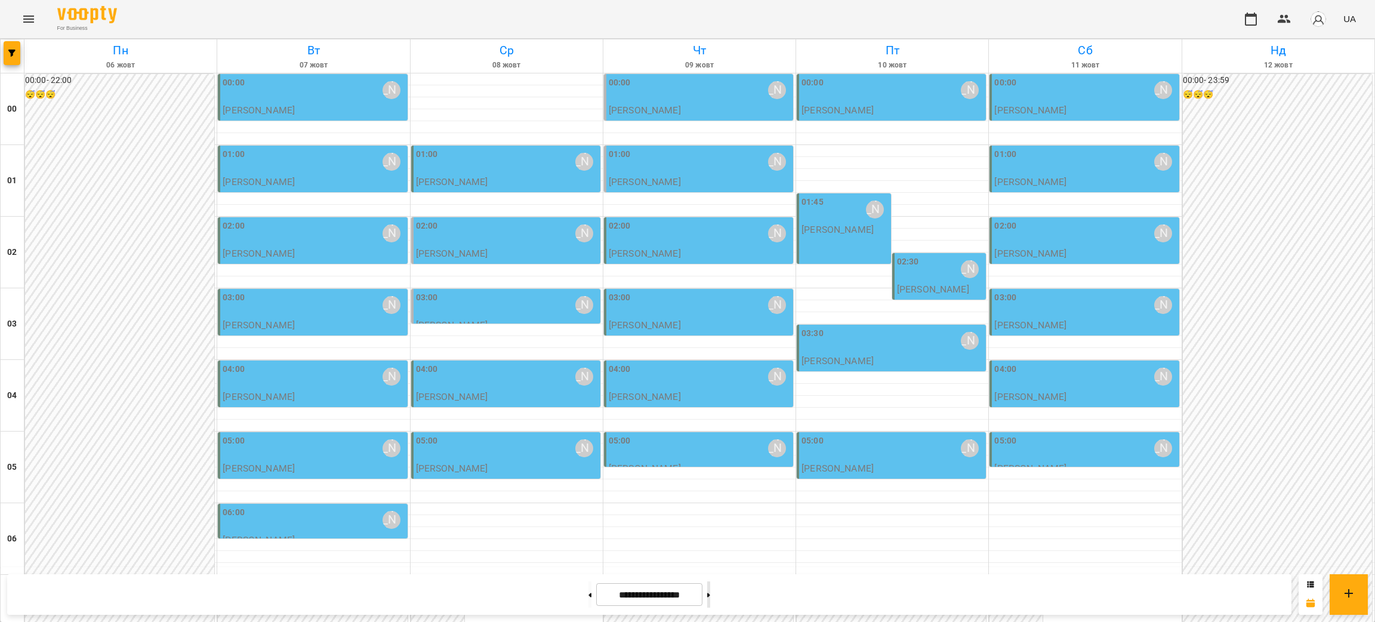
click at [710, 597] on button at bounding box center [708, 594] width 3 height 26
type input "**********"
click at [33, 16] on icon "Menu" at bounding box center [28, 19] width 14 height 14
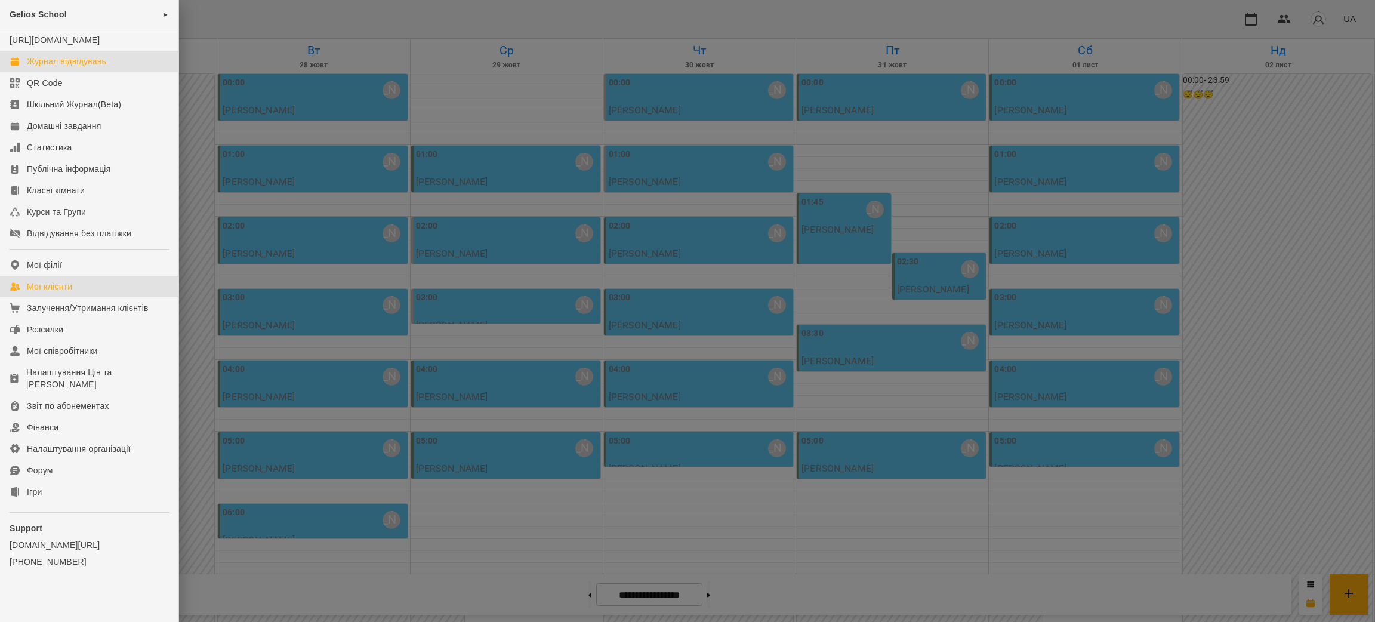
click at [46, 292] on div "Мої клієнти" at bounding box center [49, 287] width 45 height 12
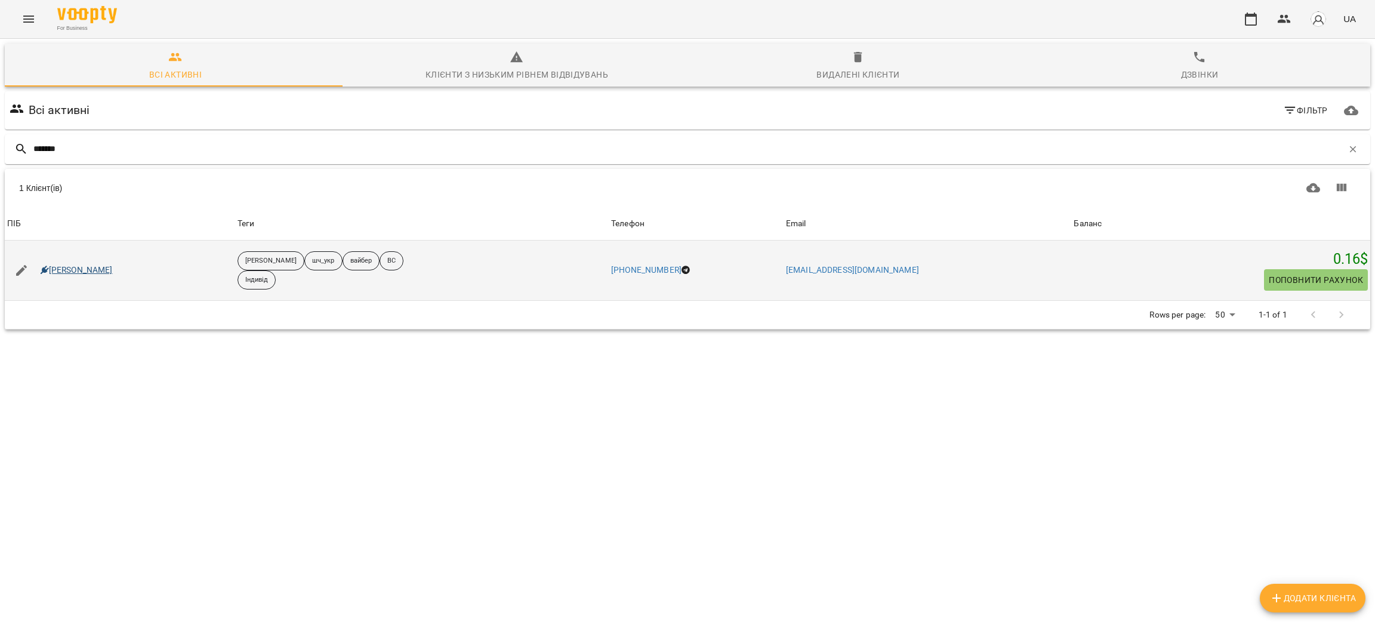
type input "*******"
click at [67, 272] on link "Дєніс Гепалов" at bounding box center [77, 270] width 72 height 12
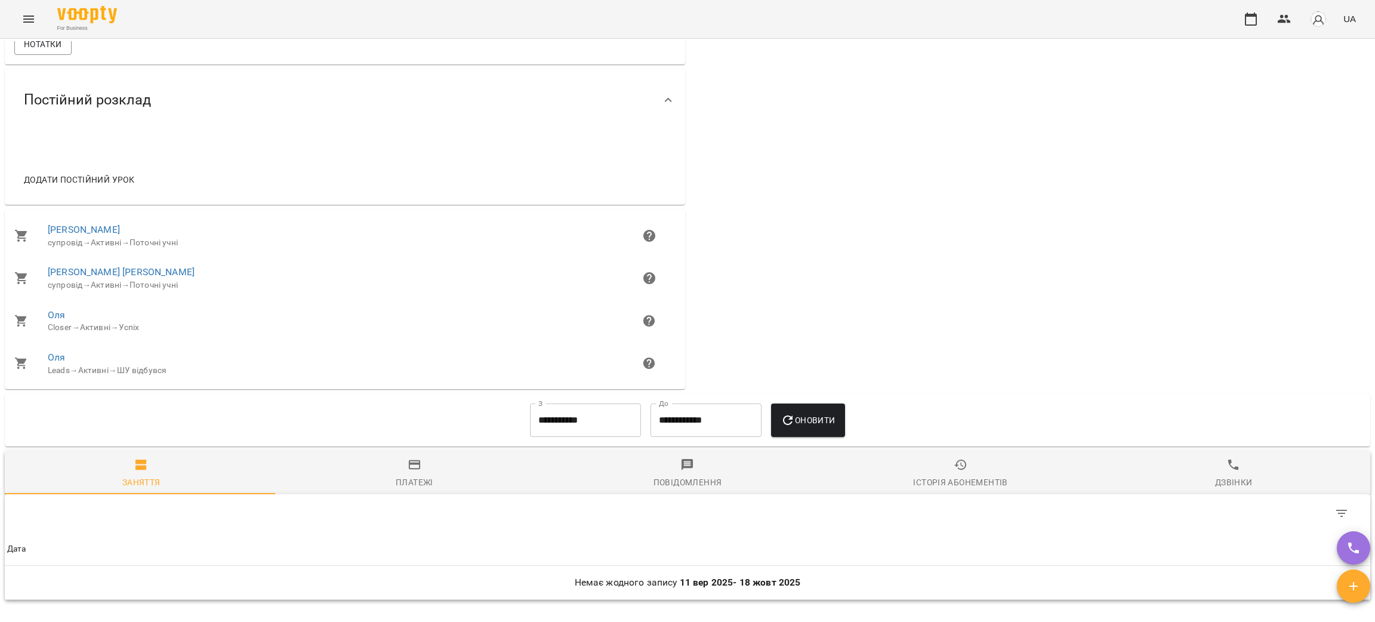
scroll to position [627, 0]
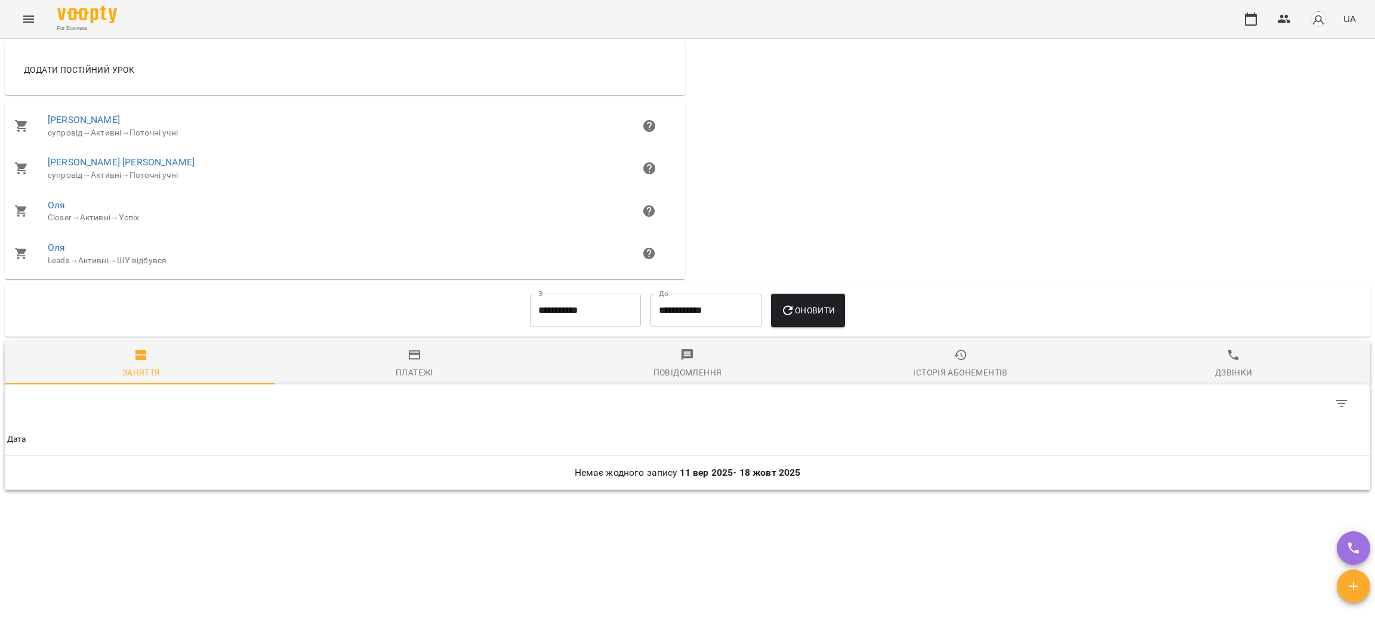
click at [923, 380] on div "Історія абонементів" at bounding box center [960, 372] width 94 height 14
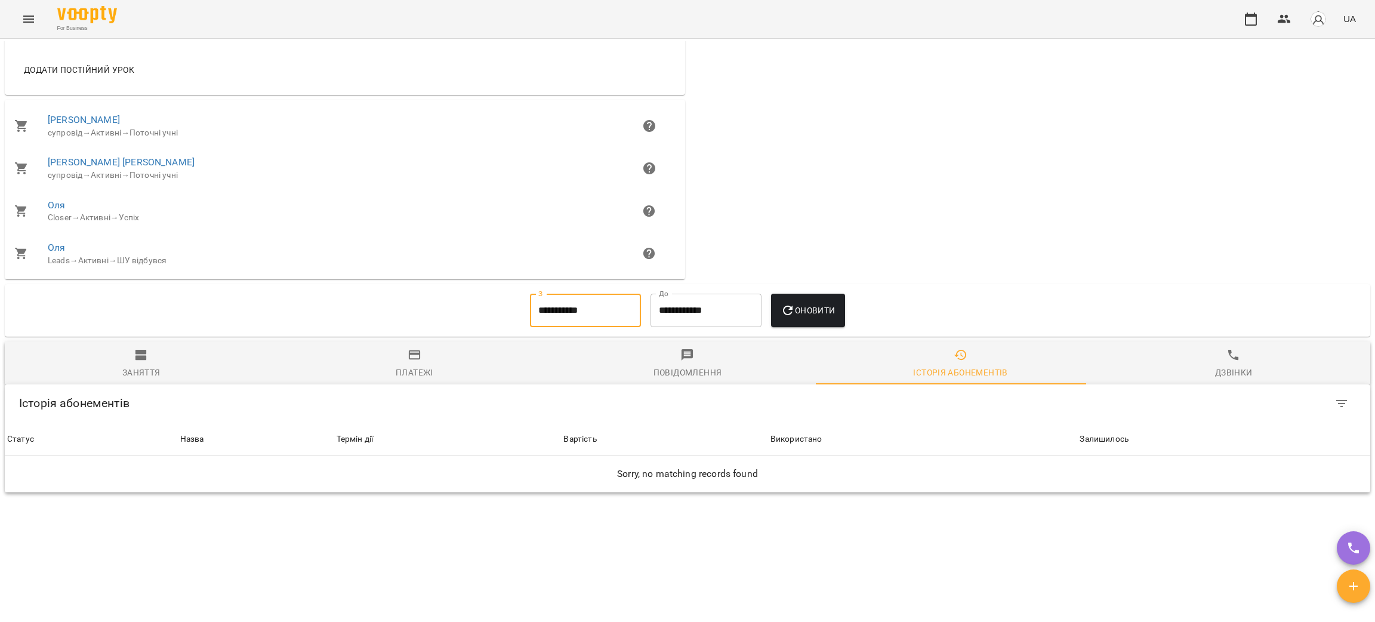
click at [605, 318] on input "**********" at bounding box center [585, 310] width 111 height 33
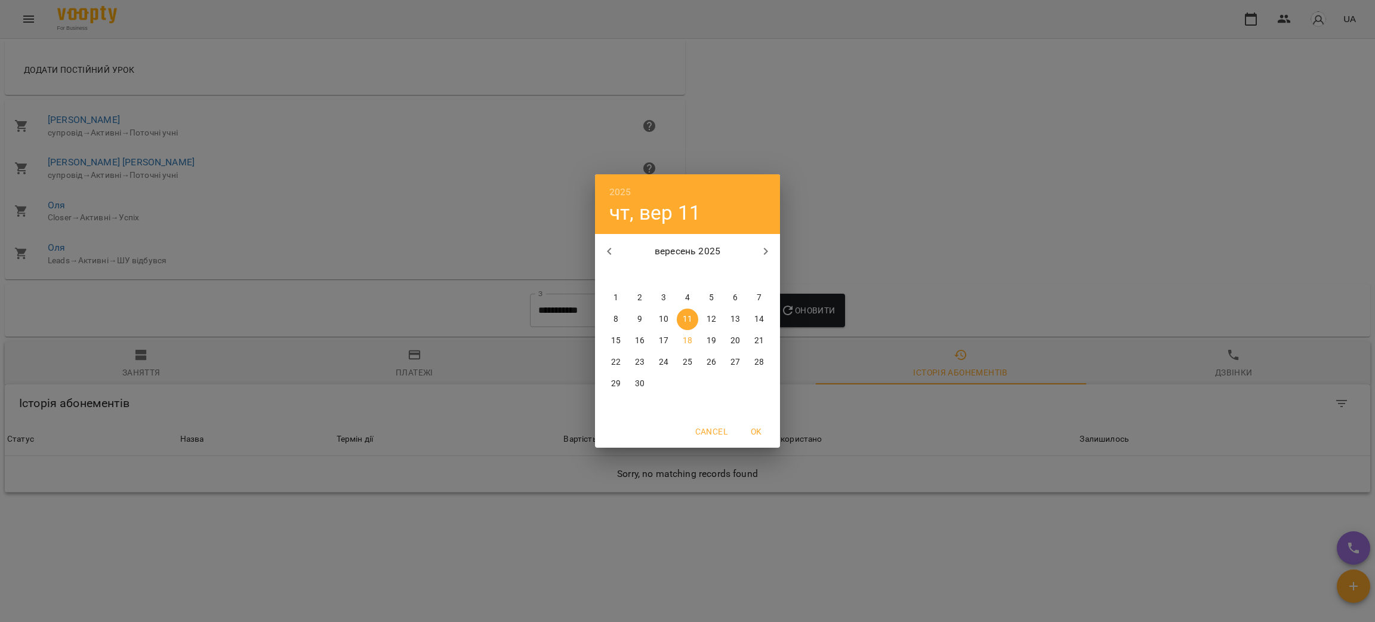
click at [624, 192] on h6 "2025" at bounding box center [620, 192] width 22 height 17
click at [672, 288] on div "2024" at bounding box center [687, 296] width 185 height 24
click at [916, 207] on div "2024 ср, вер 11 вересень 2024 пн вт ср чт пт сб нд 26 27 28 29 30 31 1 2 3 4 5 …" at bounding box center [687, 311] width 1375 height 622
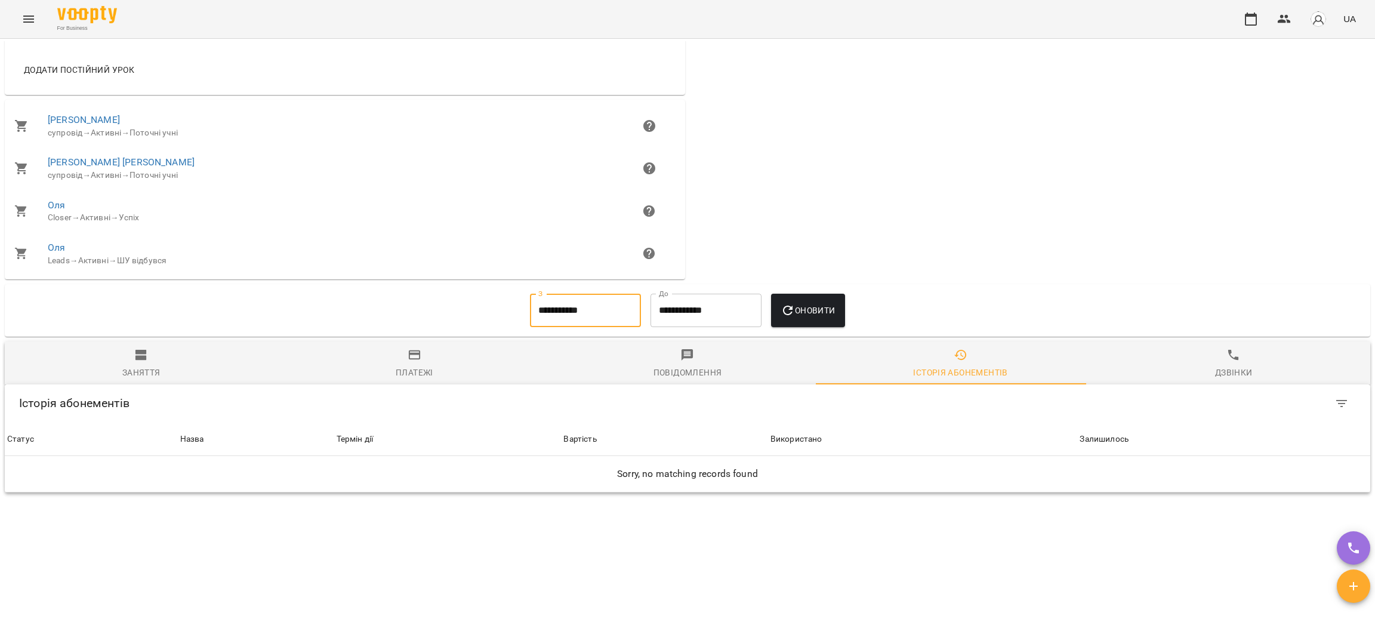
click at [811, 315] on span "Оновити" at bounding box center [808, 310] width 54 height 14
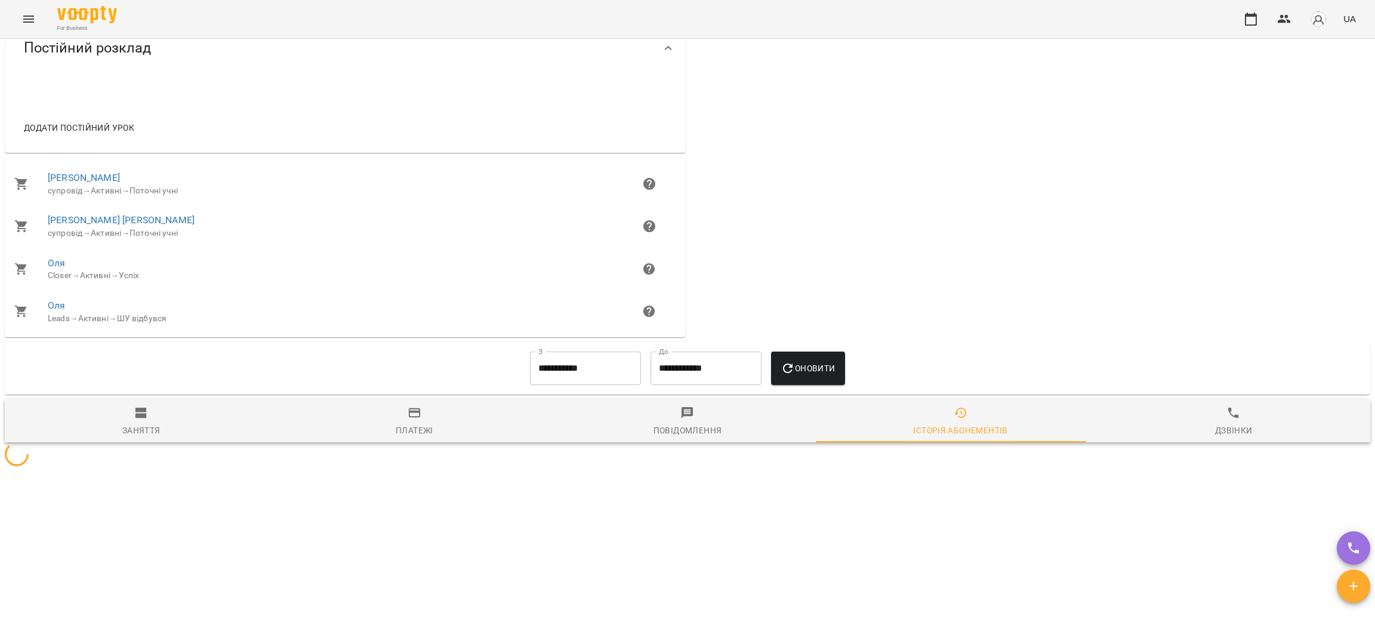
scroll to position [627, 0]
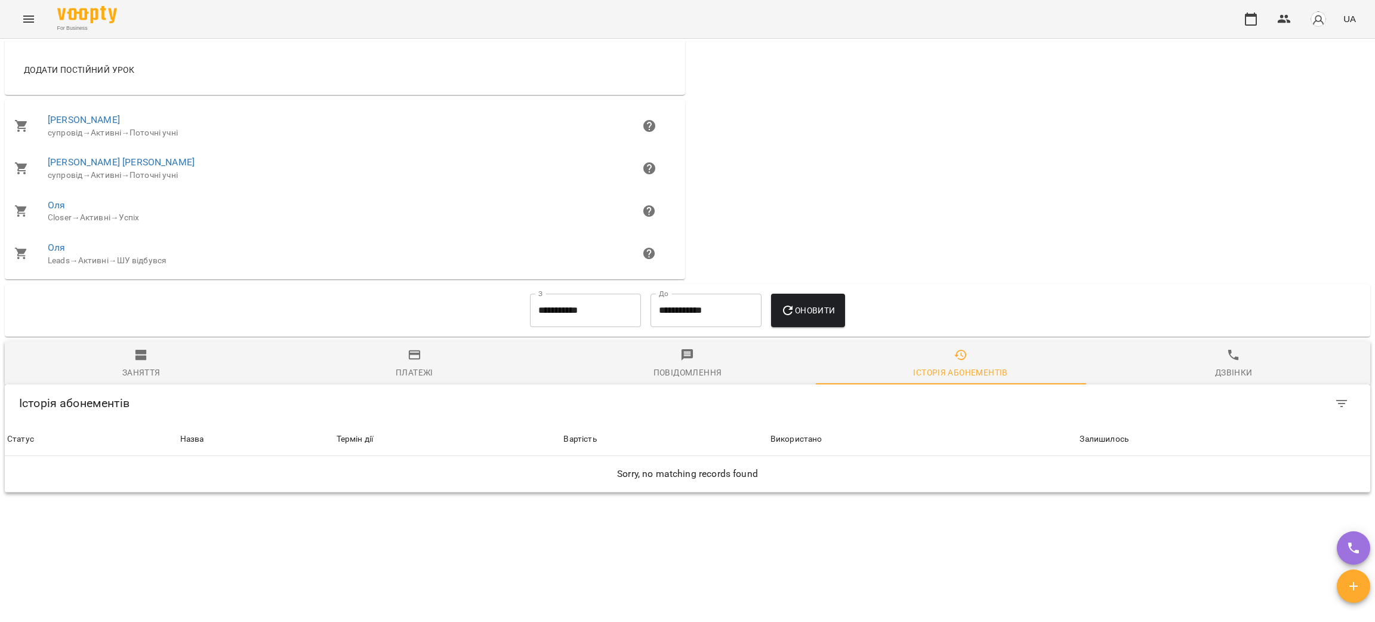
click at [630, 318] on input "**********" at bounding box center [585, 310] width 111 height 33
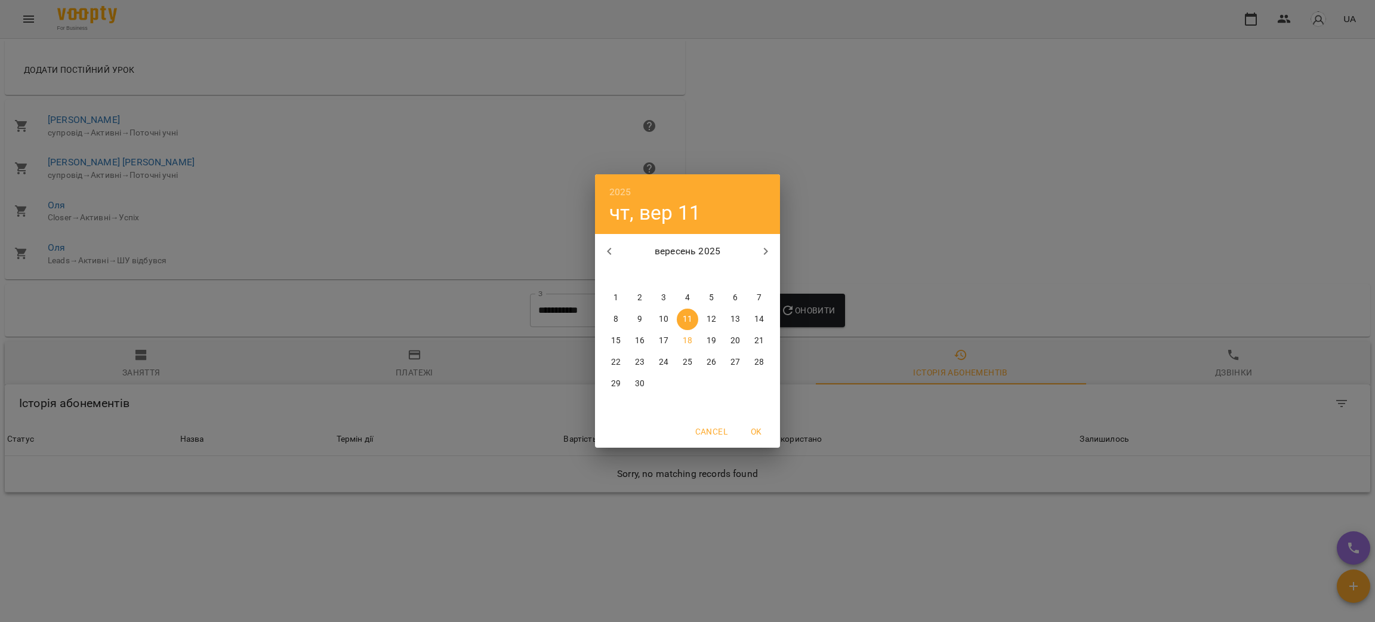
click at [625, 195] on h6 "2025" at bounding box center [620, 192] width 22 height 17
click at [682, 297] on div "2024" at bounding box center [687, 296] width 185 height 24
click at [668, 343] on p "11" at bounding box center [664, 341] width 10 height 12
type input "**********"
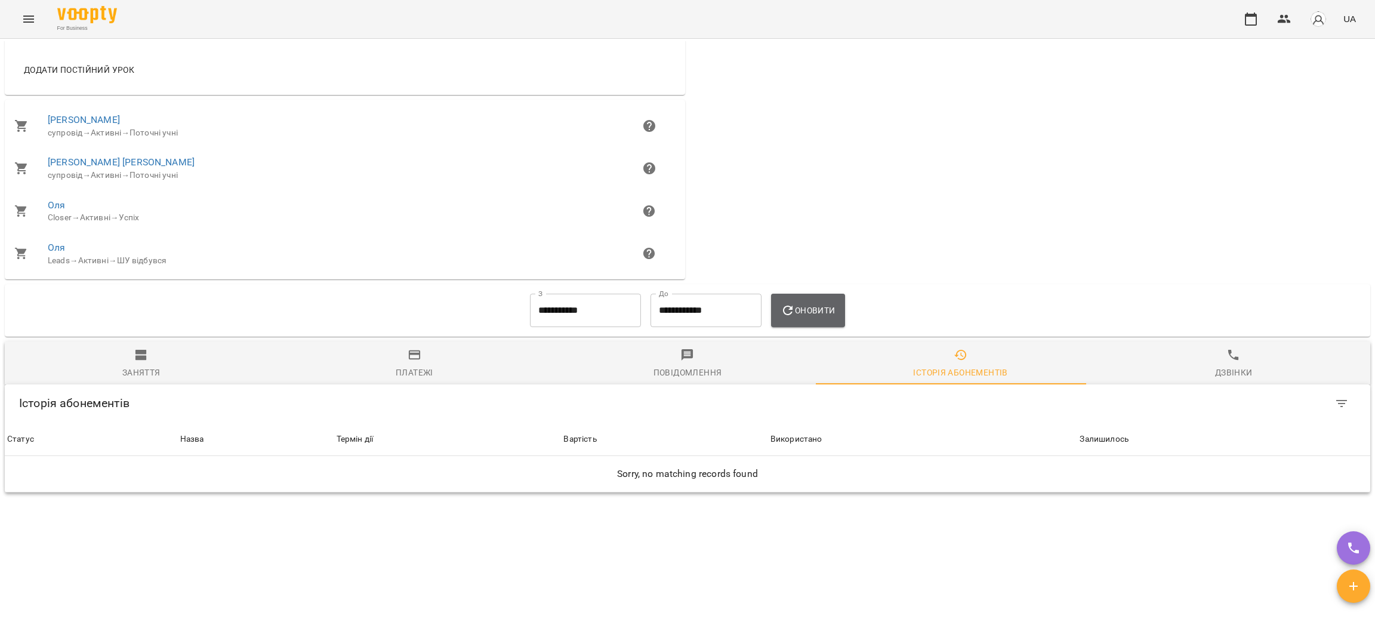
click at [815, 313] on span "Оновити" at bounding box center [808, 310] width 54 height 14
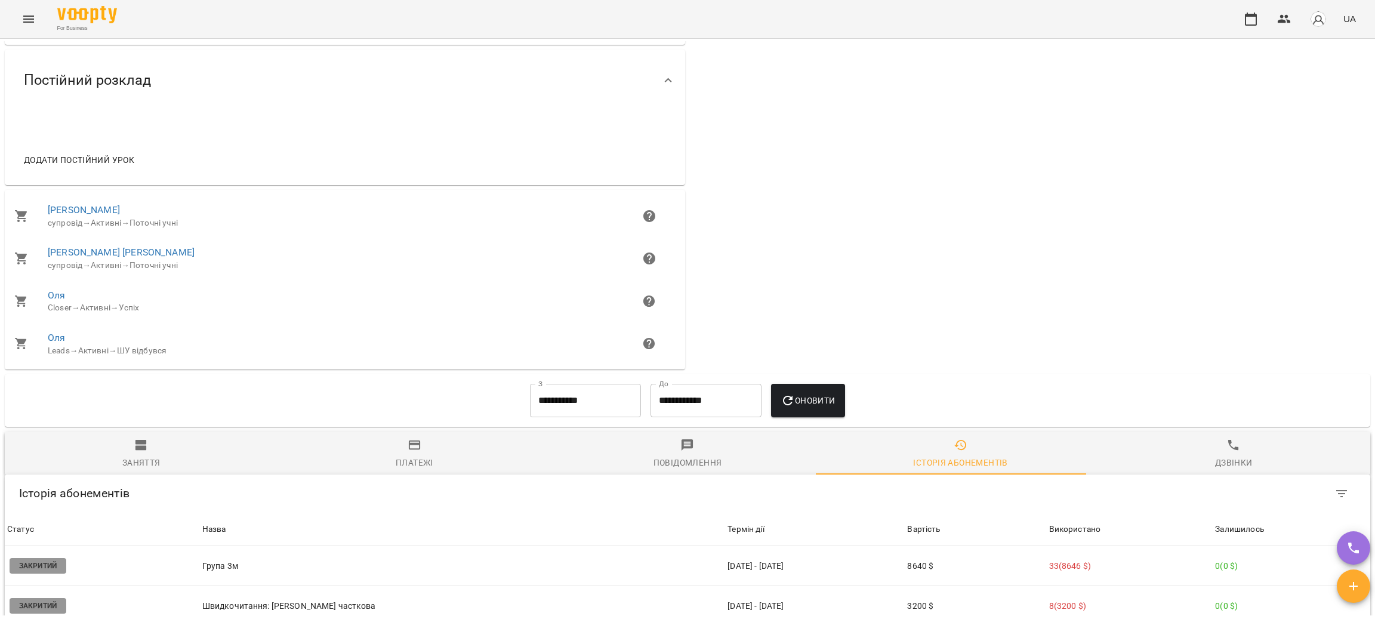
scroll to position [778, 0]
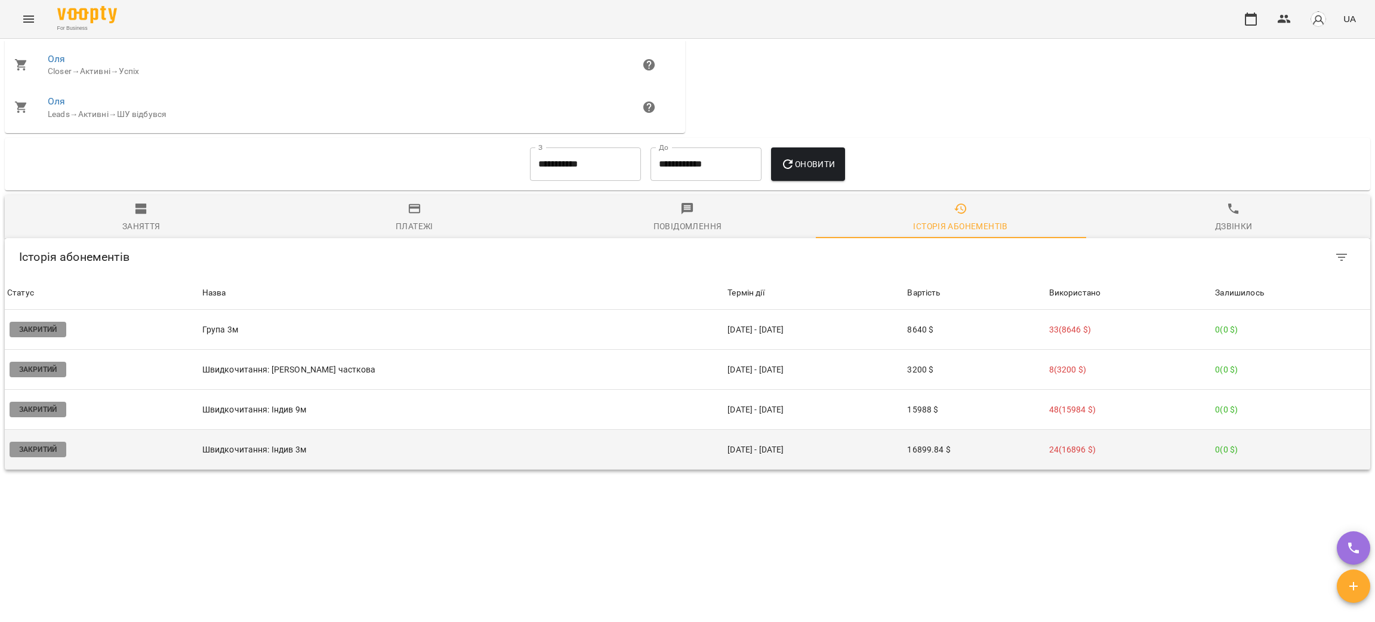
click at [283, 450] on p "Швидкочитання: Індив 3м" at bounding box center [462, 449] width 521 height 13
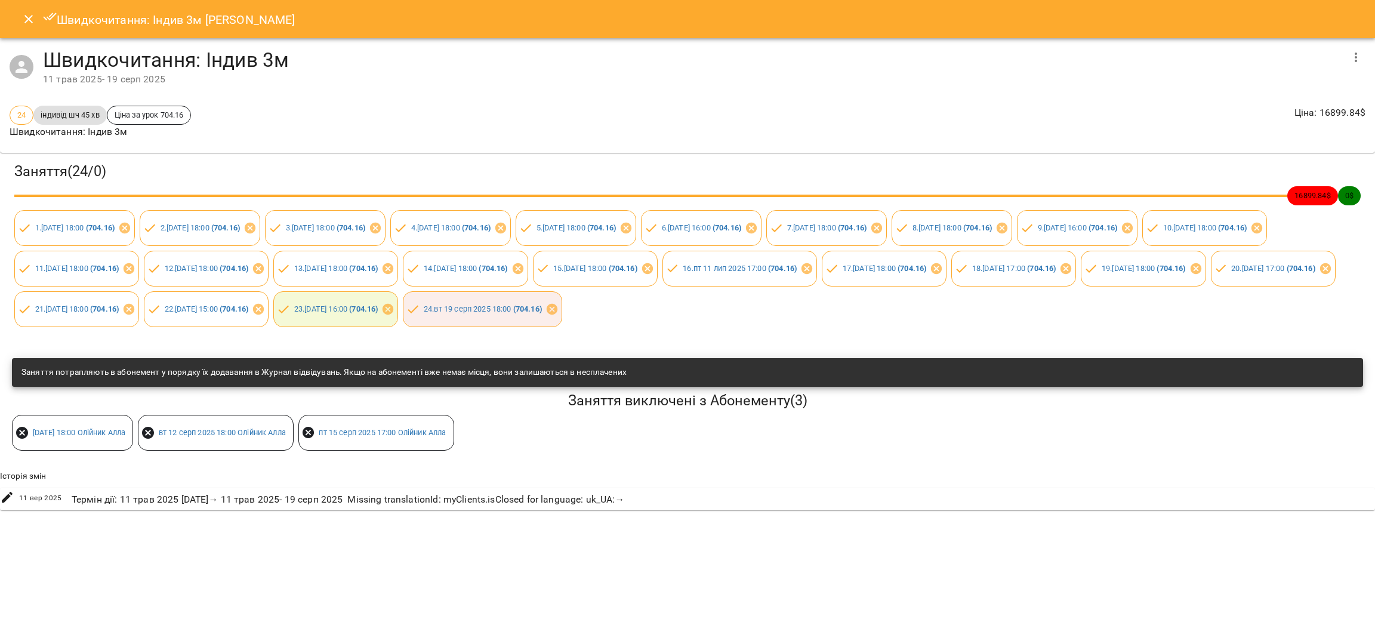
click at [20, 17] on button "Close" at bounding box center [28, 19] width 29 height 29
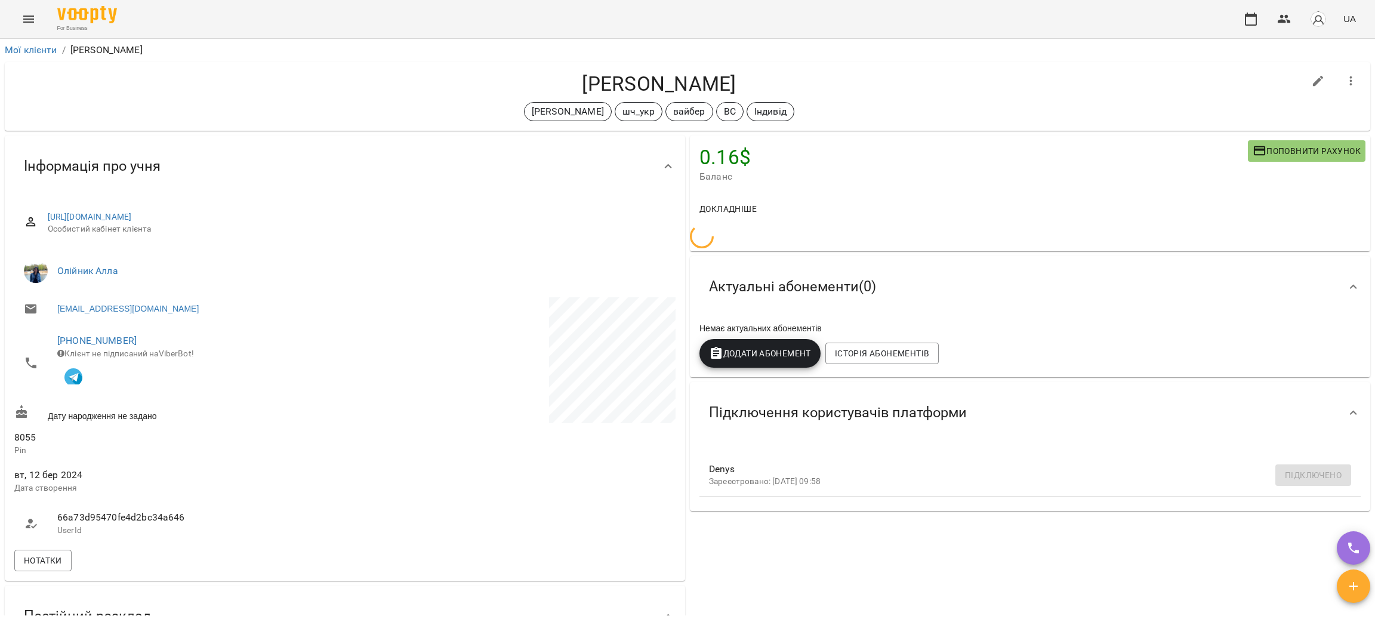
scroll to position [0, 0]
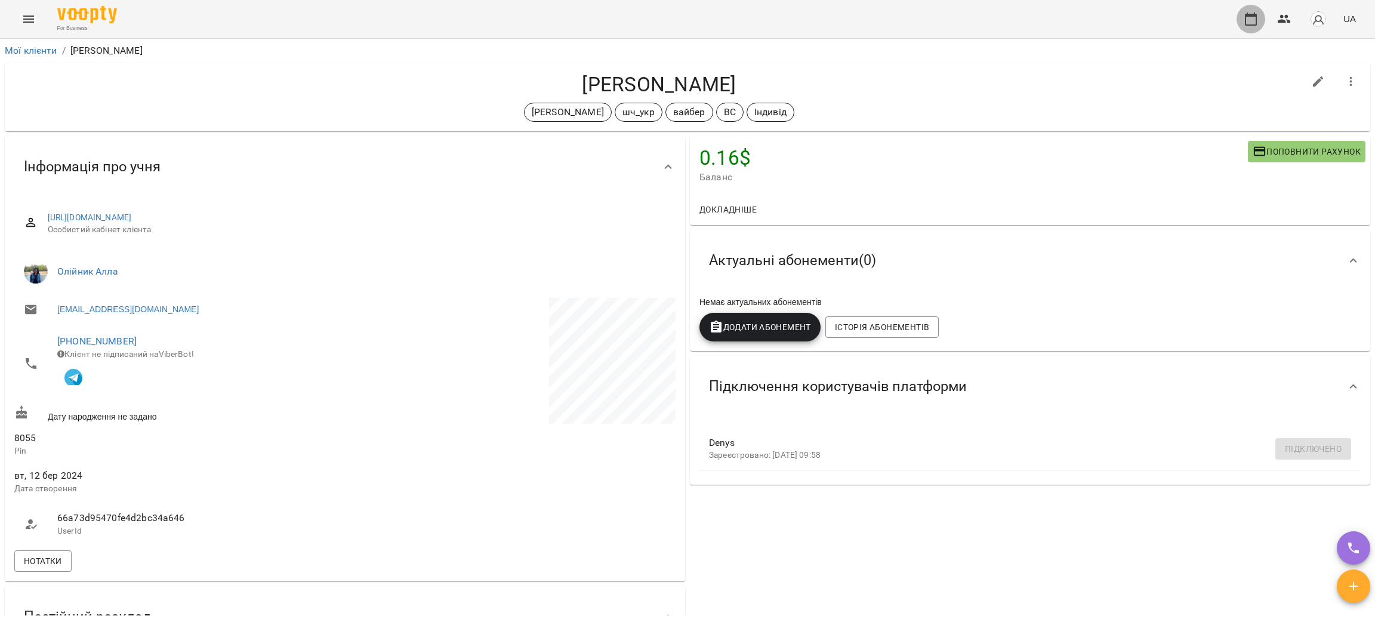
click at [1256, 21] on icon "button" at bounding box center [1251, 19] width 14 height 14
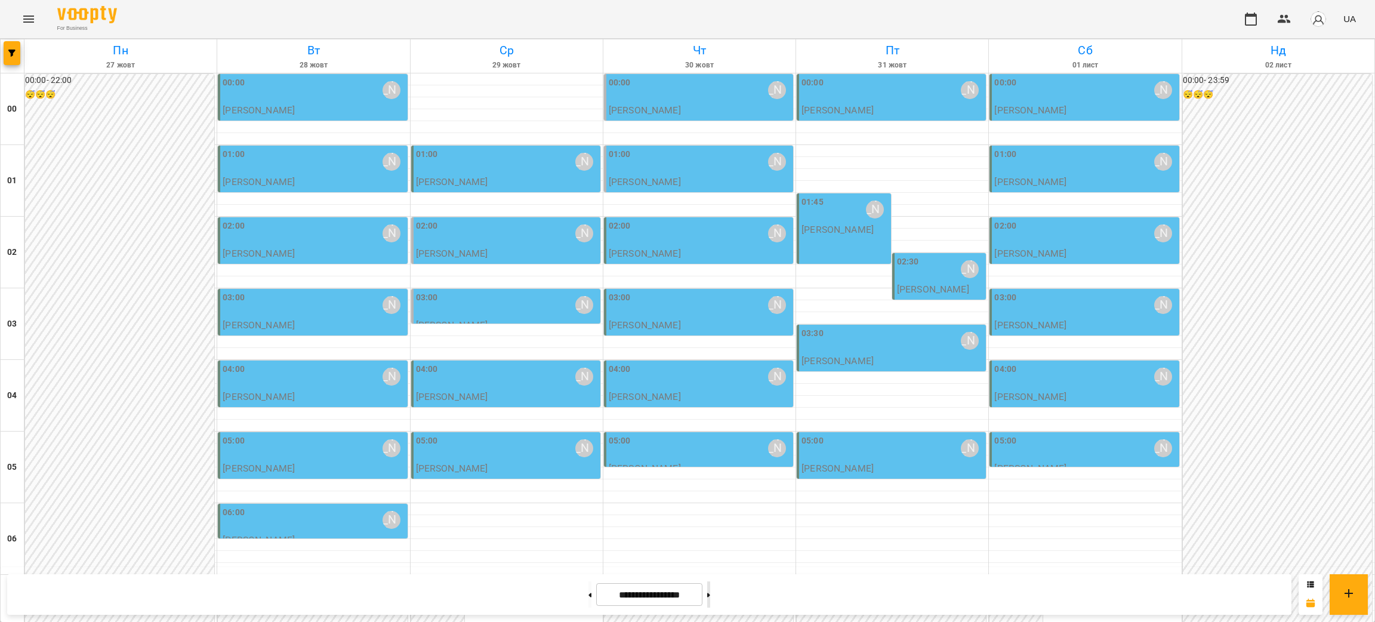
click at [710, 600] on button at bounding box center [708, 594] width 3 height 26
click at [710, 603] on button at bounding box center [708, 594] width 3 height 26
click at [879, 347] on div "03:30 Курбанова Софія" at bounding box center [893, 340] width 182 height 27
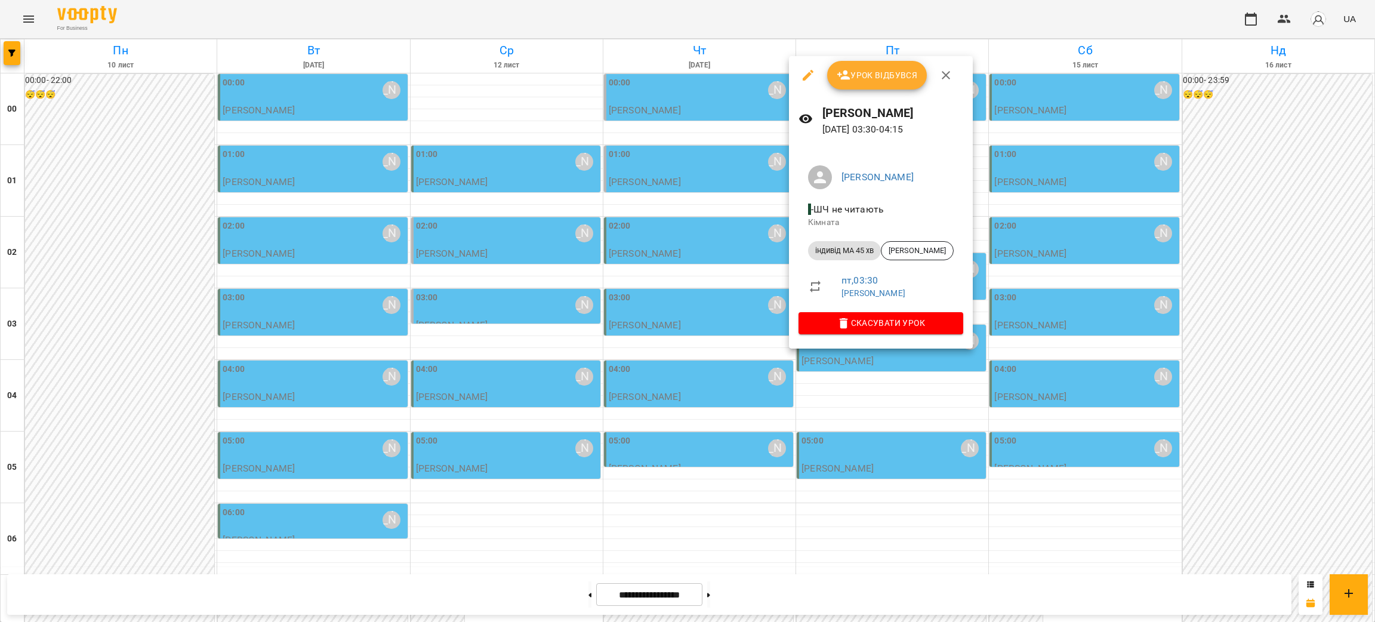
click at [877, 395] on div at bounding box center [687, 311] width 1375 height 622
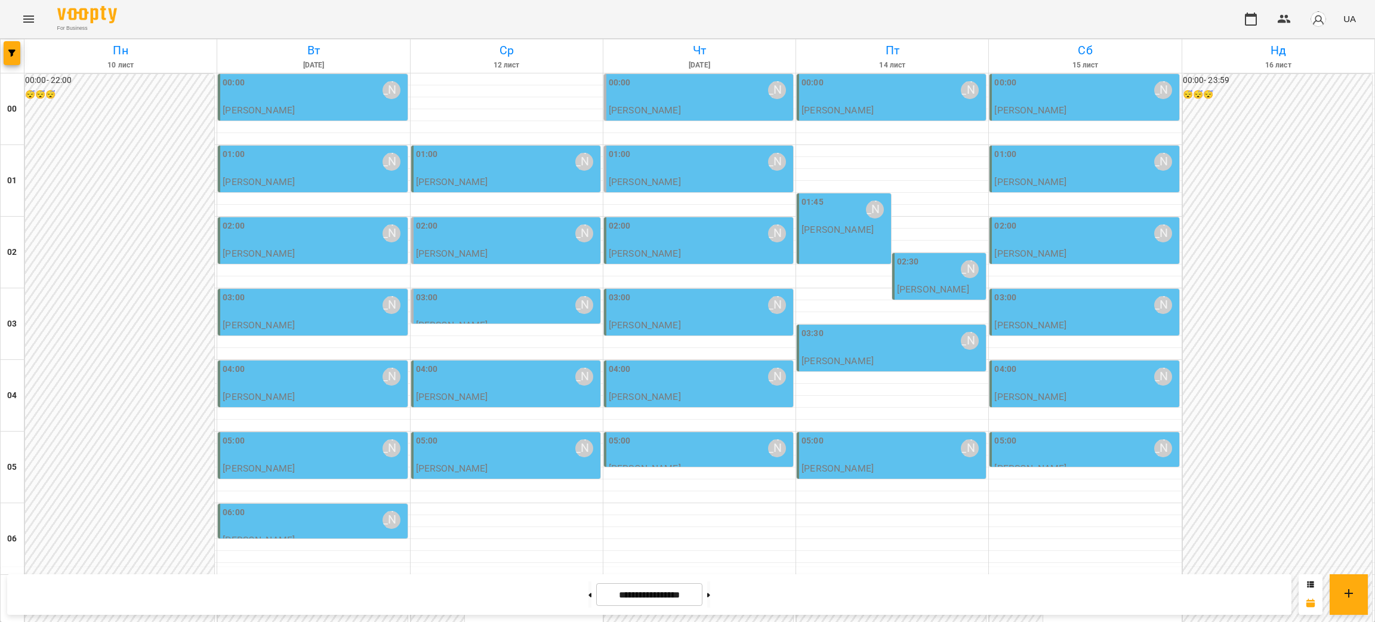
click at [852, 236] on div "01:45 Курбанова Софія Курбанова Софія" at bounding box center [844, 228] width 94 height 70
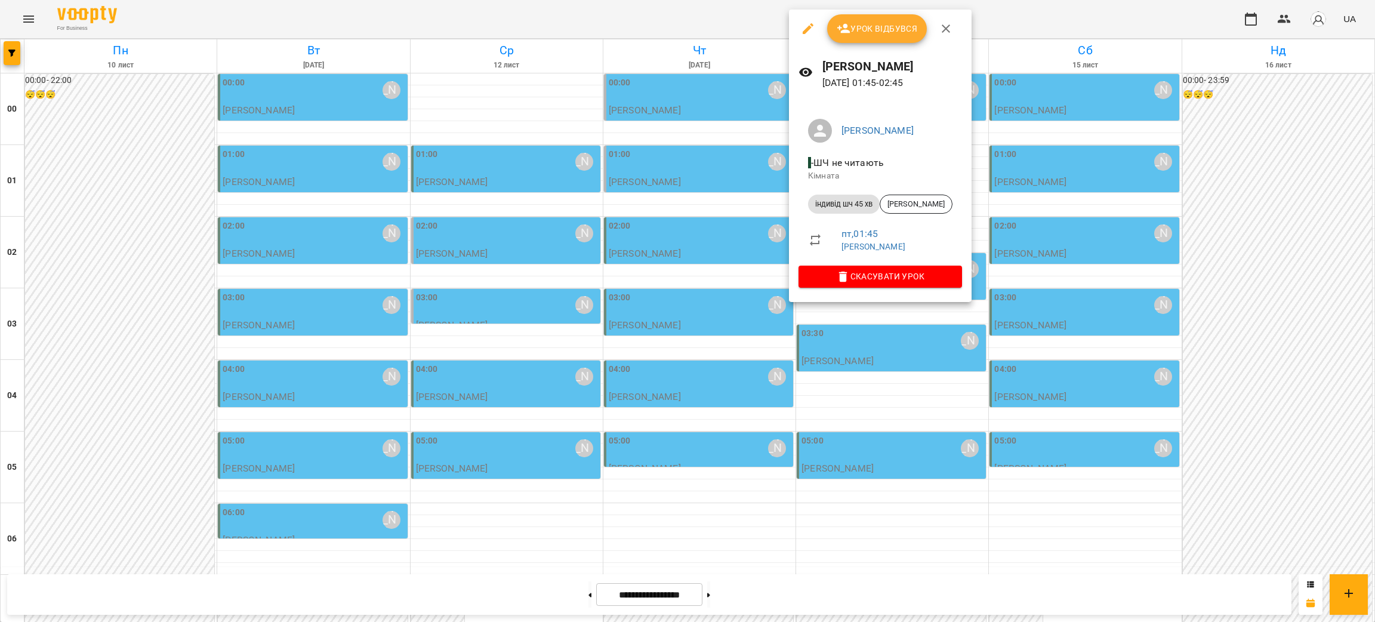
click at [880, 371] on div at bounding box center [687, 311] width 1375 height 622
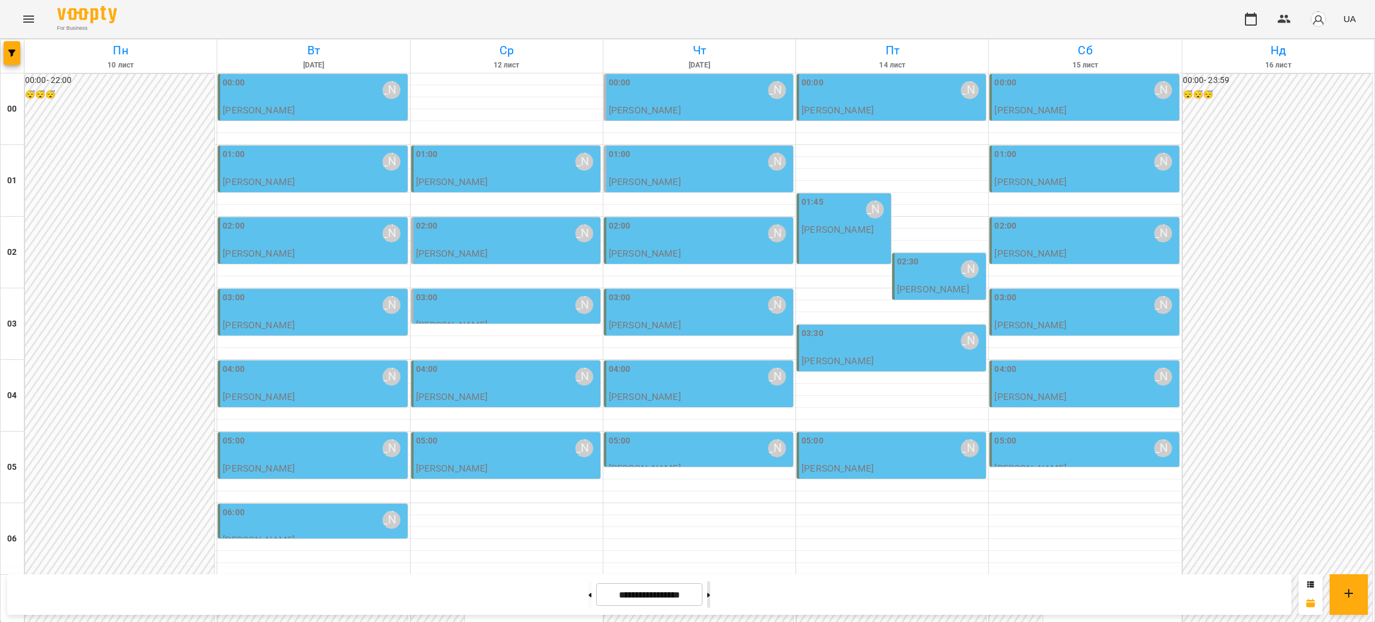
click at [710, 598] on button at bounding box center [708, 594] width 3 height 26
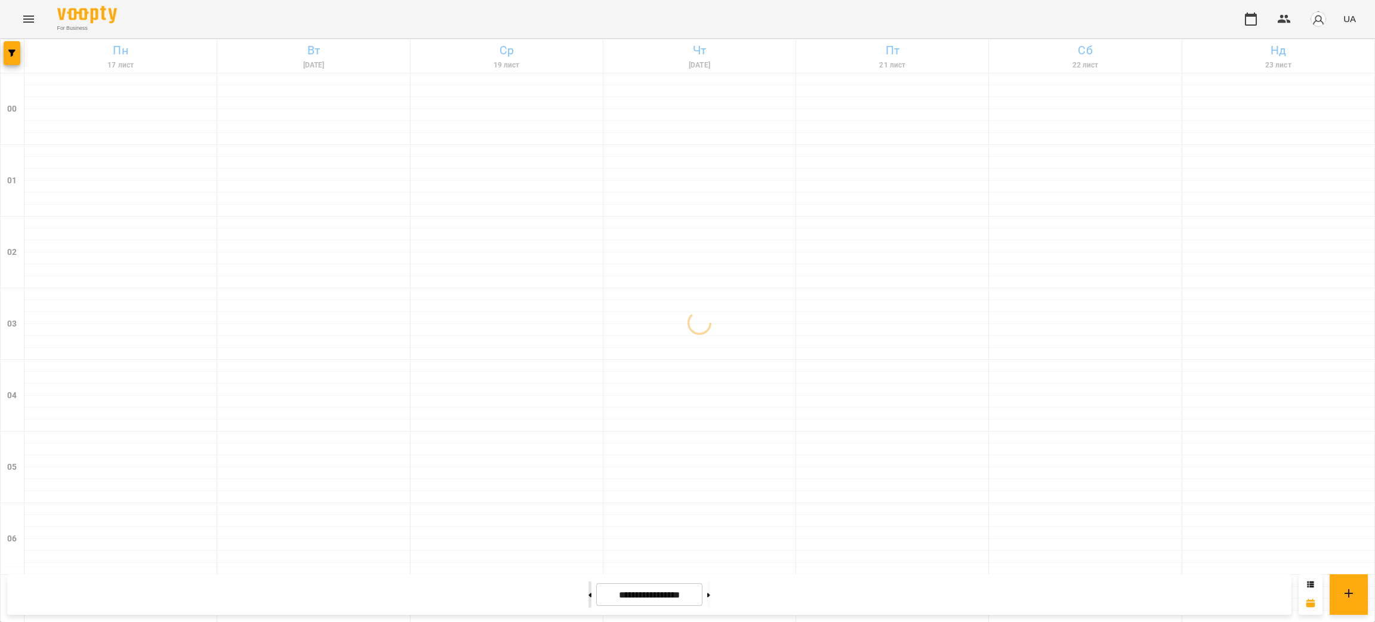
click at [588, 594] on button at bounding box center [589, 594] width 3 height 26
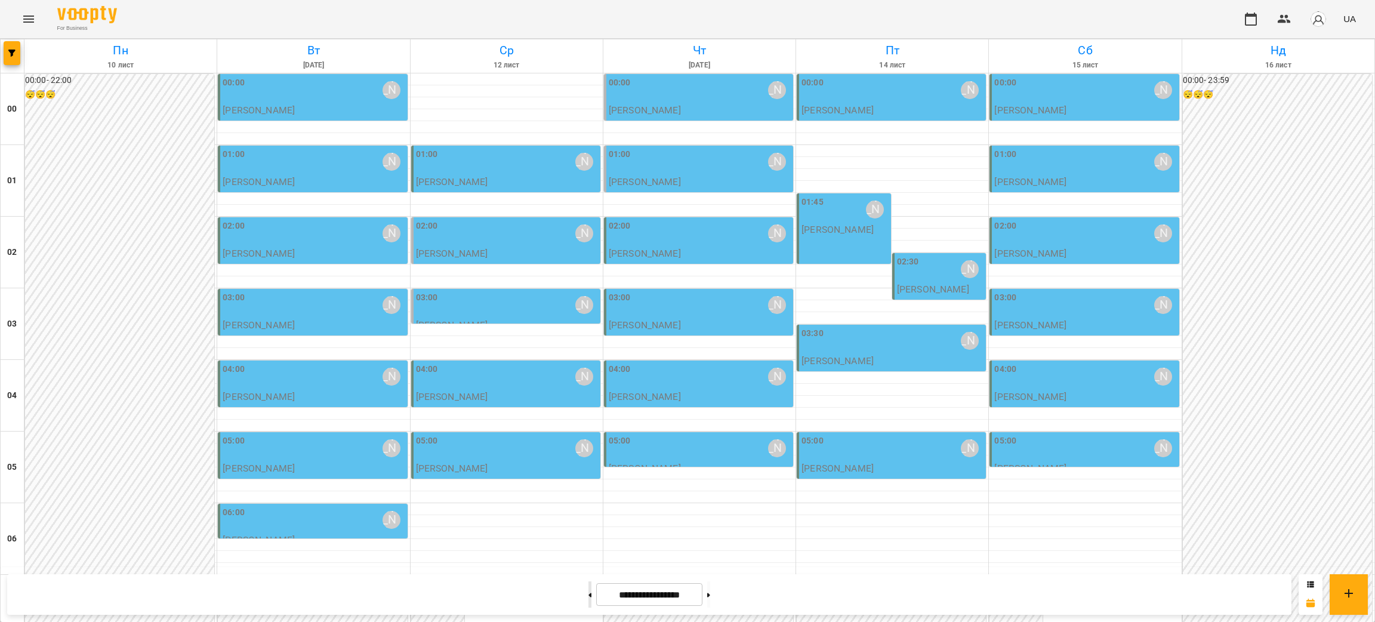
click at [588, 596] on button at bounding box center [589, 594] width 3 height 26
click at [825, 347] on div "03:30 Курбанова Софія" at bounding box center [893, 340] width 182 height 27
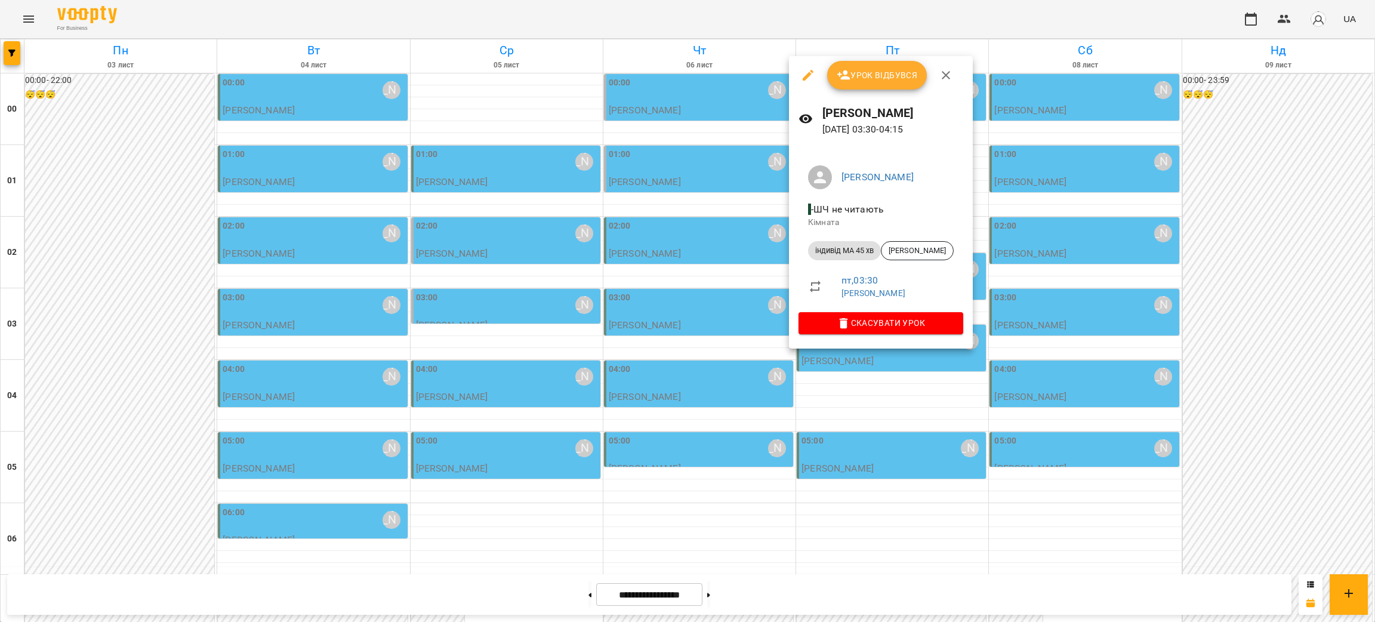
click at [883, 403] on div at bounding box center [687, 311] width 1375 height 622
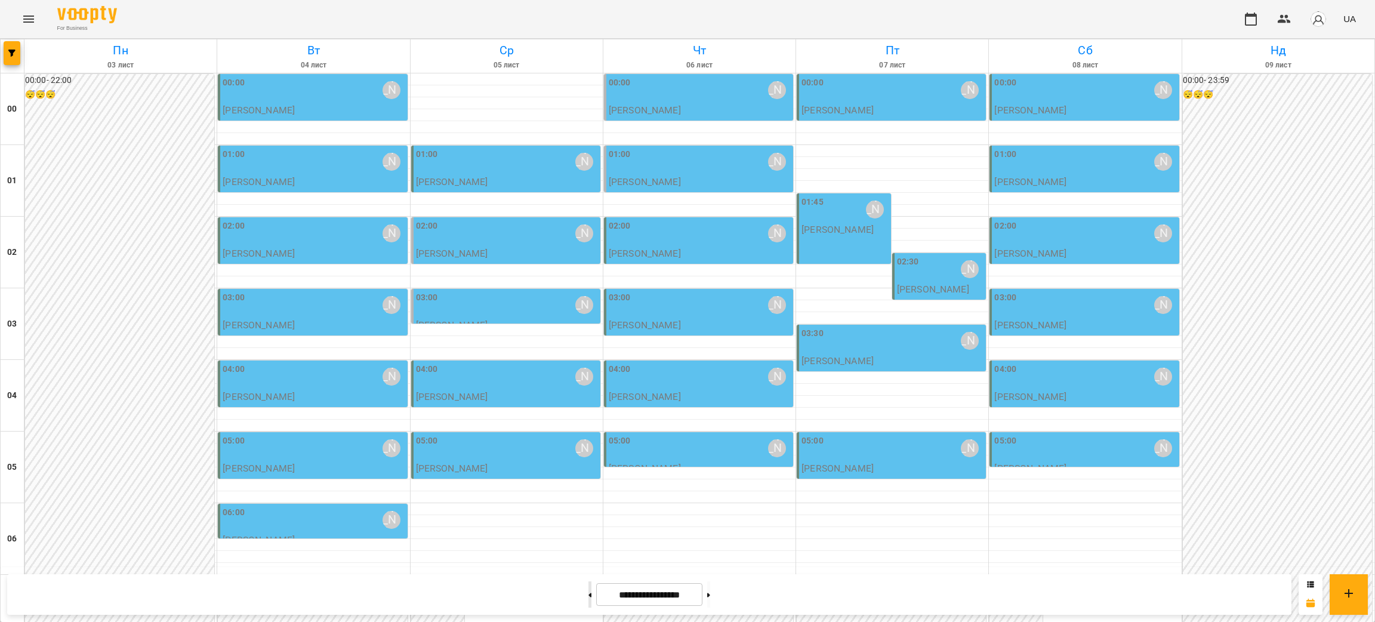
click at [588, 600] on button at bounding box center [589, 594] width 3 height 26
click at [588, 599] on button at bounding box center [589, 594] width 3 height 26
click at [588, 597] on button at bounding box center [589, 594] width 3 height 26
click at [588, 596] on icon at bounding box center [589, 595] width 3 height 5
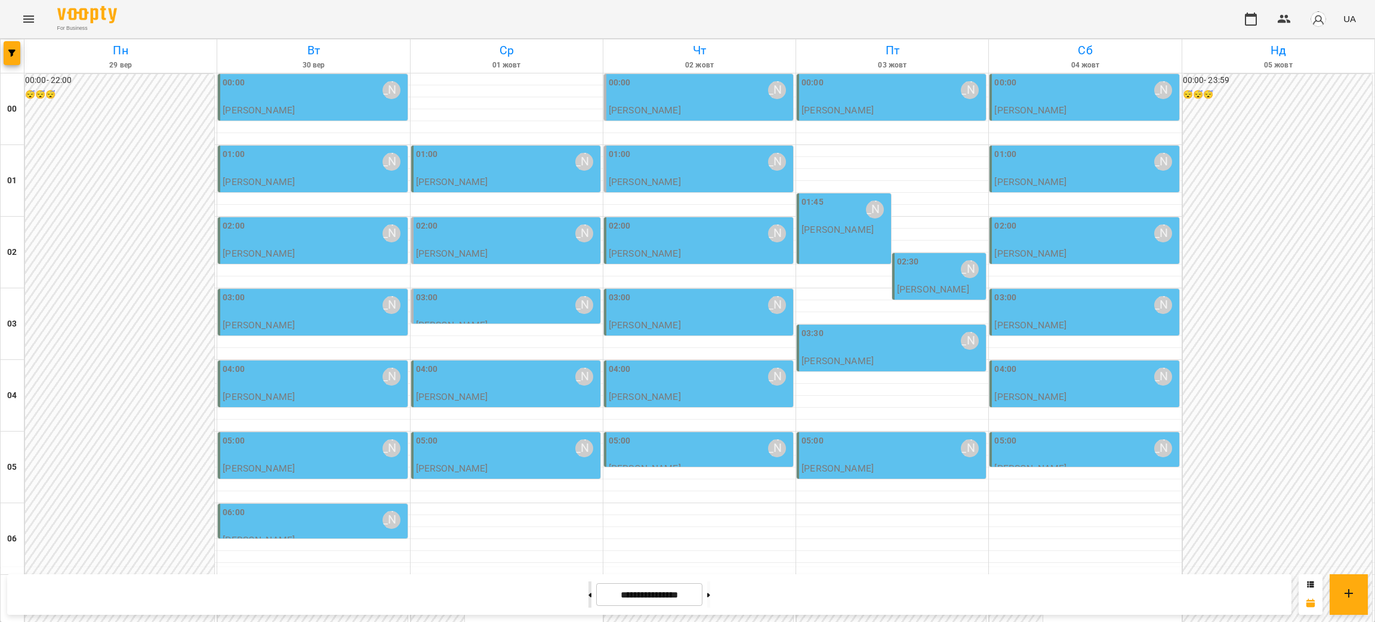
click at [588, 587] on button at bounding box center [589, 594] width 3 height 26
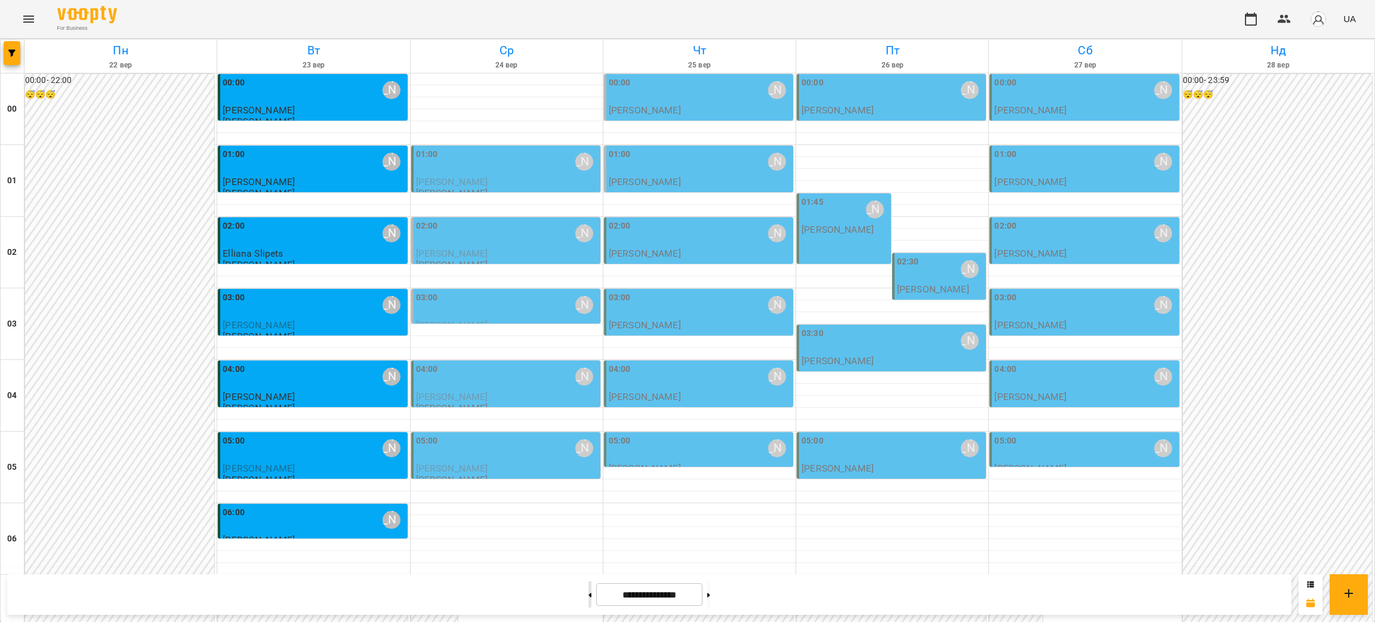
click at [588, 584] on button at bounding box center [589, 594] width 3 height 26
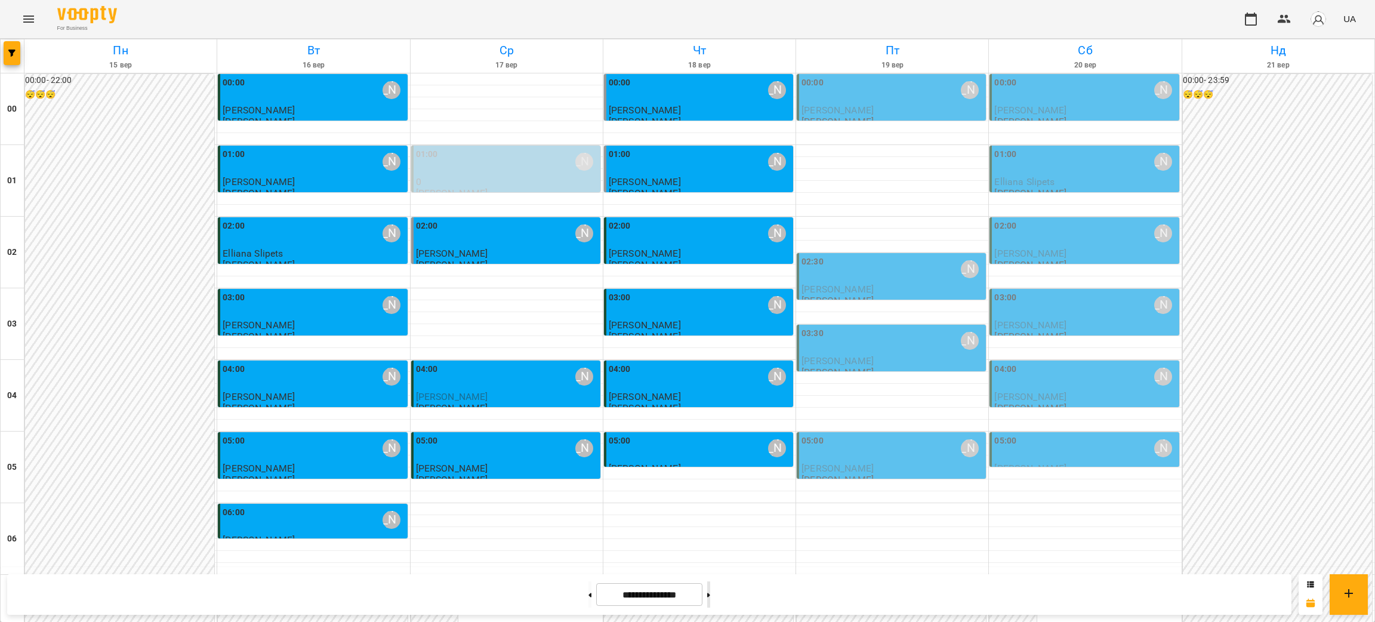
click at [710, 593] on button at bounding box center [708, 594] width 3 height 26
type input "**********"
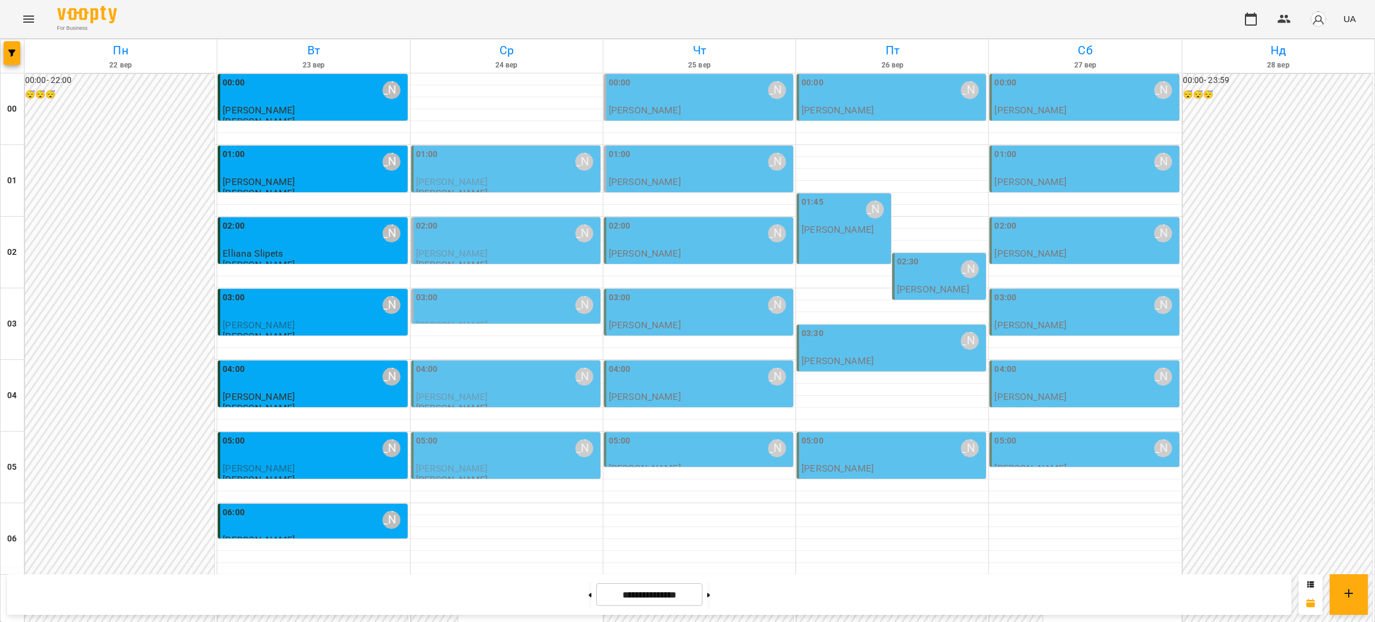
click at [30, 21] on icon "Menu" at bounding box center [28, 19] width 14 height 14
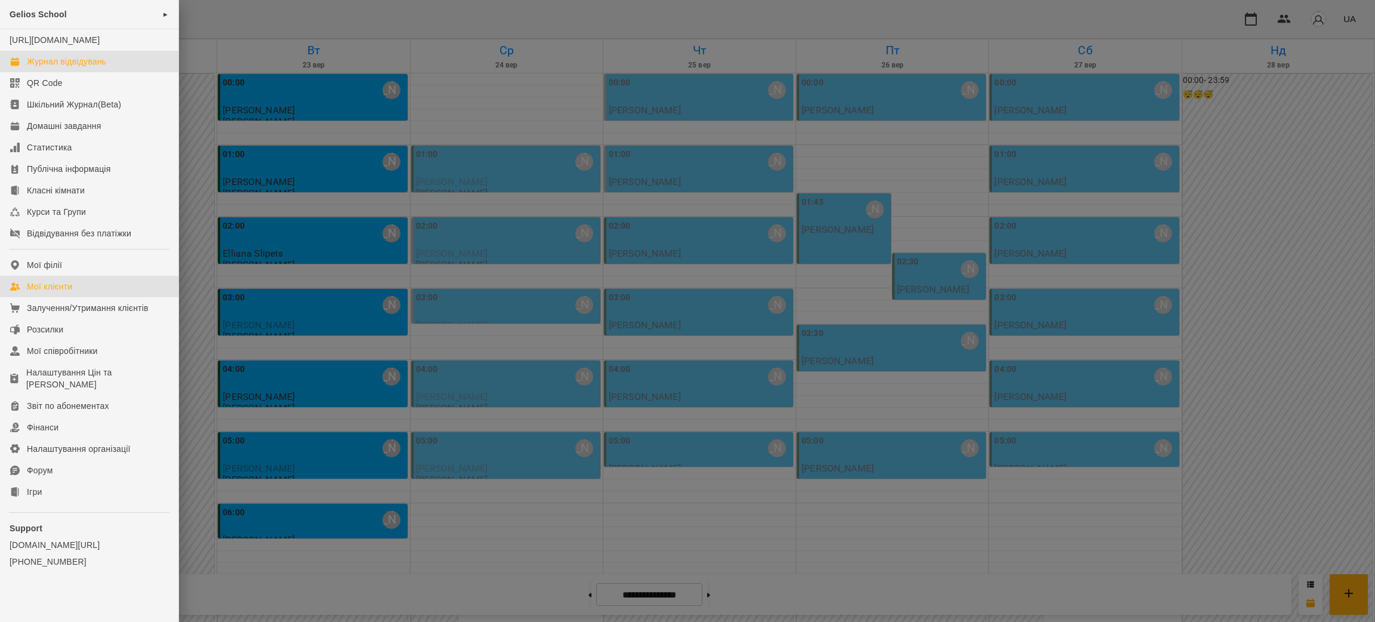
click at [52, 297] on link "Мої клієнти" at bounding box center [89, 286] width 178 height 21
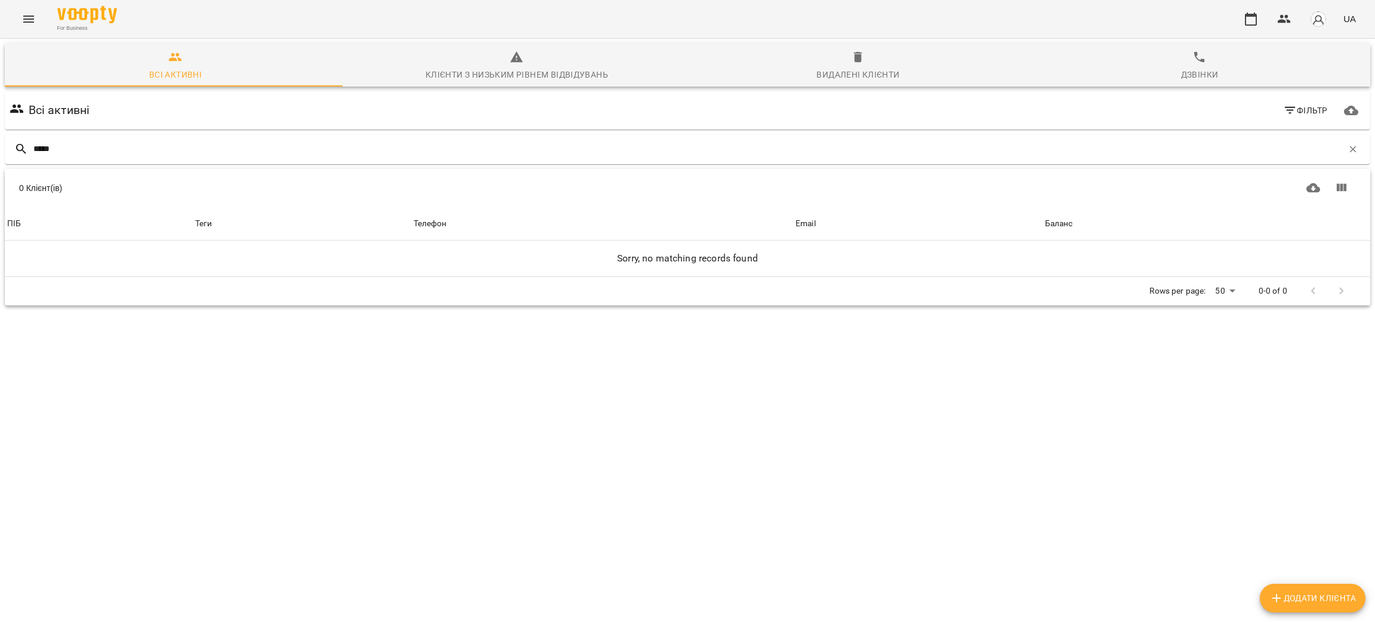
drag, startPoint x: 88, startPoint y: 148, endPoint x: 0, endPoint y: 144, distance: 88.4
click at [0, 144] on div "Всі активні Клієнти з низьким рівнем відвідувань Видалені клієнти Дзвінки Всі а…" at bounding box center [688, 216] width 1380 height 360
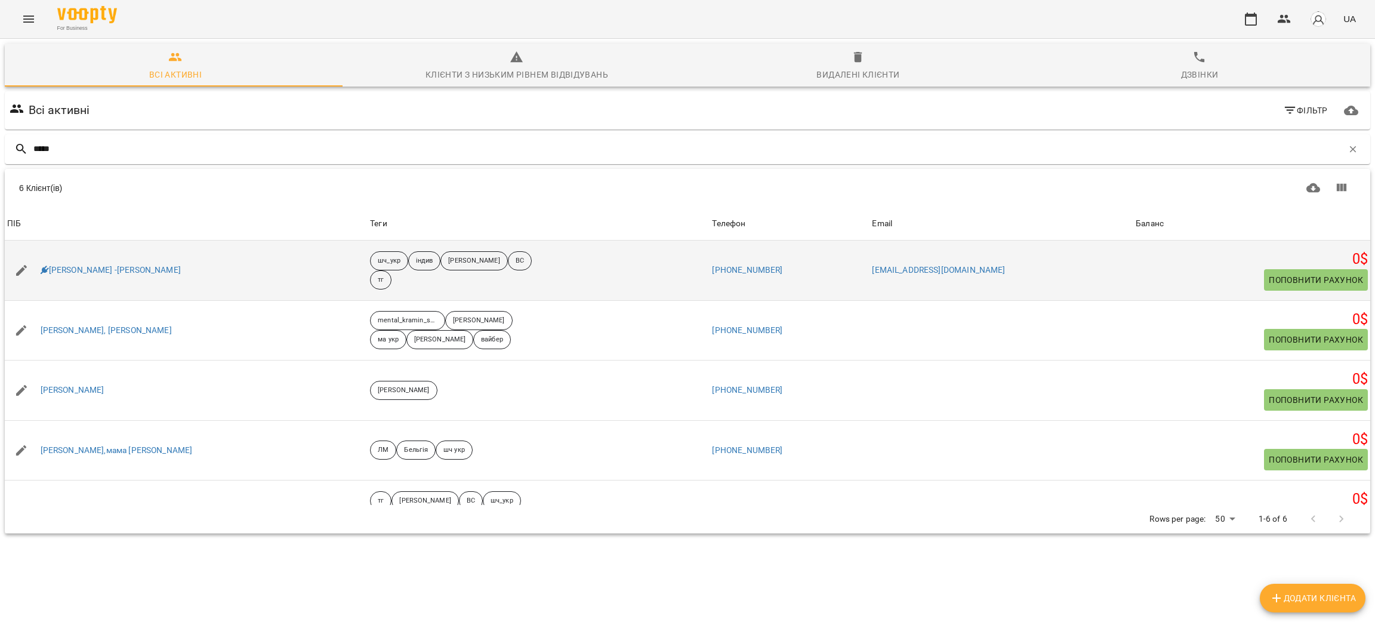
type input "*****"
drag, startPoint x: 140, startPoint y: 274, endPoint x: 48, endPoint y: 275, distance: 91.9
click at [48, 275] on div "Андре Анна -Катерина" at bounding box center [186, 270] width 363 height 33
copy link "Андре Анна -Катерина"
click at [118, 271] on link "Андре Анна -Катерина" at bounding box center [111, 270] width 140 height 12
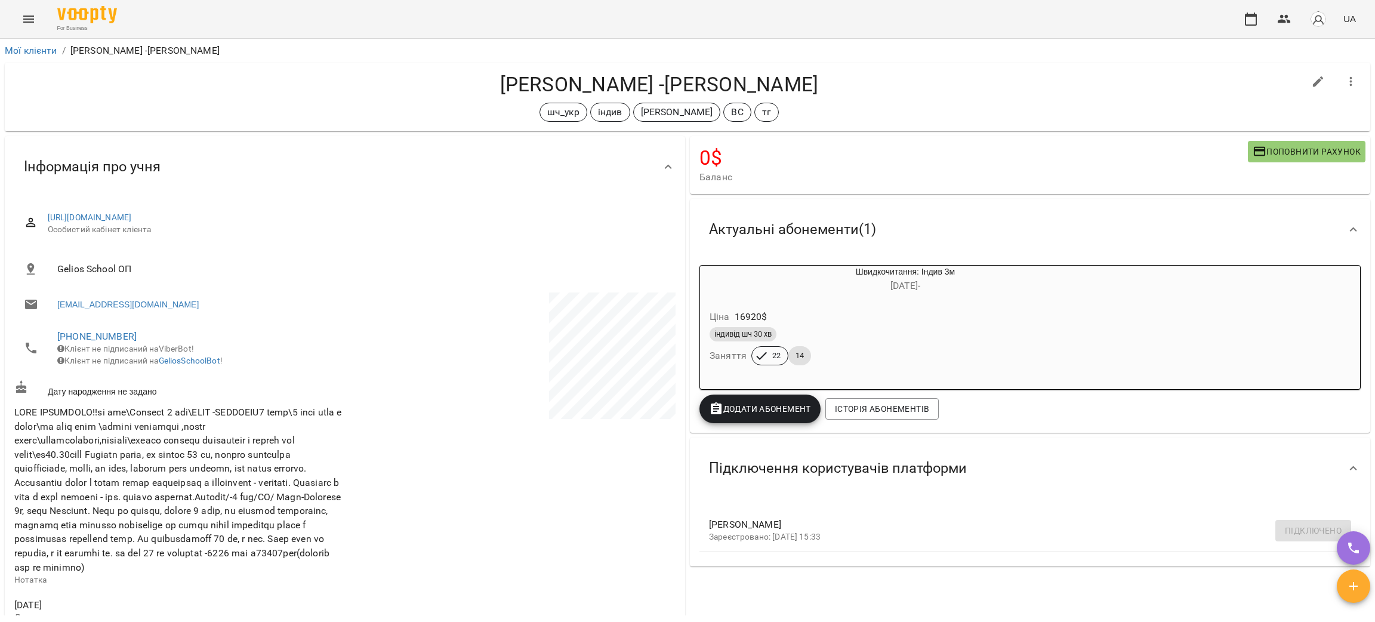
click at [790, 292] on h6 "17 бер -" at bounding box center [905, 286] width 296 height 17
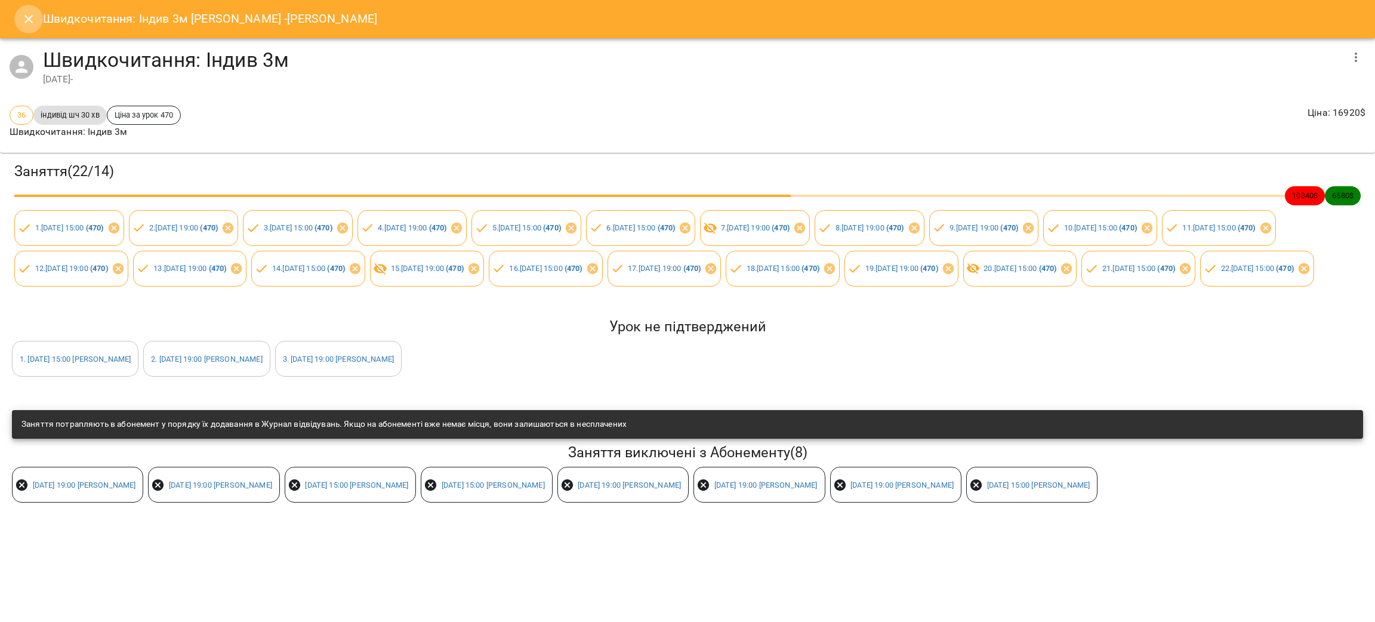
click at [24, 21] on icon "Close" at bounding box center [28, 19] width 14 height 14
